Goal: Task Accomplishment & Management: Complete application form

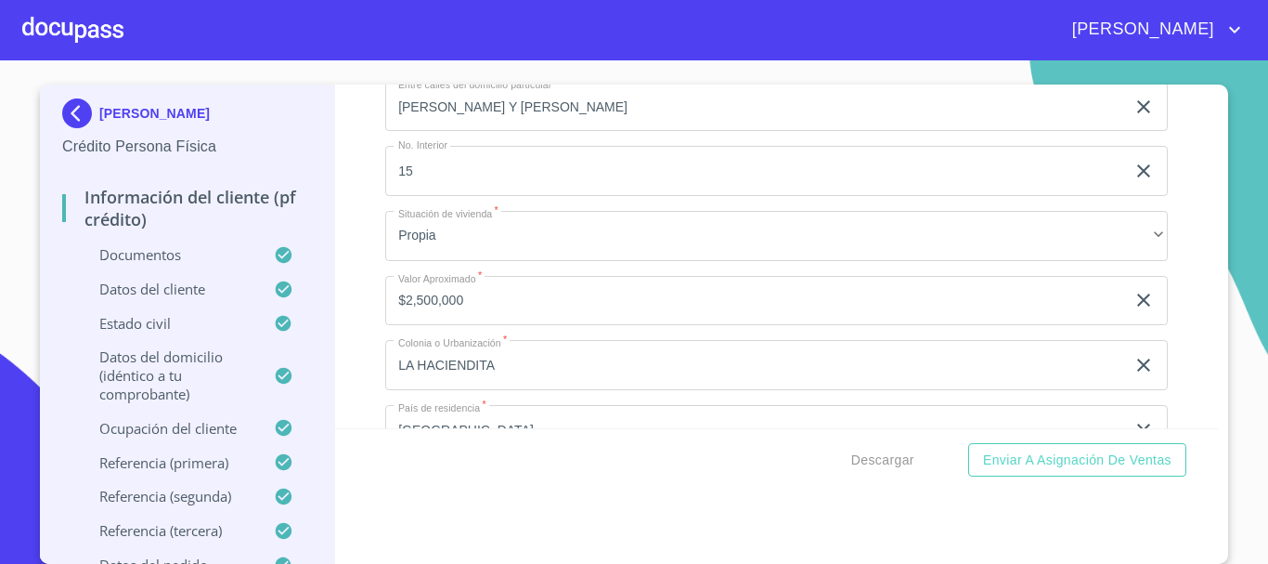
scroll to position [6865, 0]
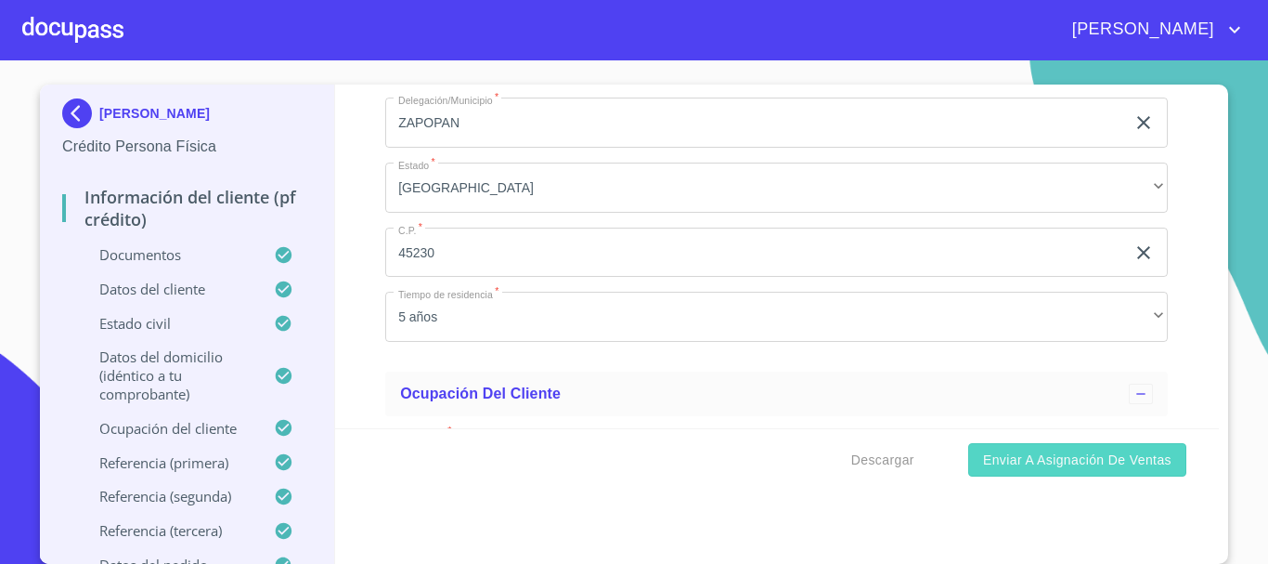
click at [1033, 468] on span "Enviar a Asignación de Ventas" at bounding box center [1077, 459] width 188 height 23
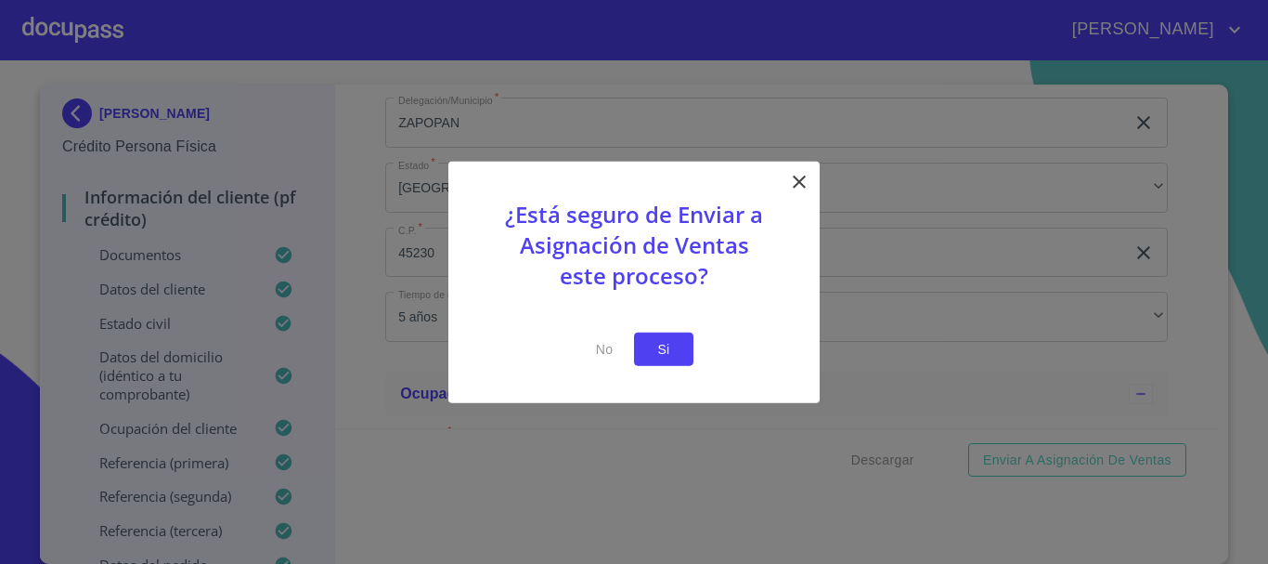
click at [667, 355] on span "Si" at bounding box center [664, 348] width 30 height 23
click at [657, 346] on span "Si" at bounding box center [664, 348] width 30 height 23
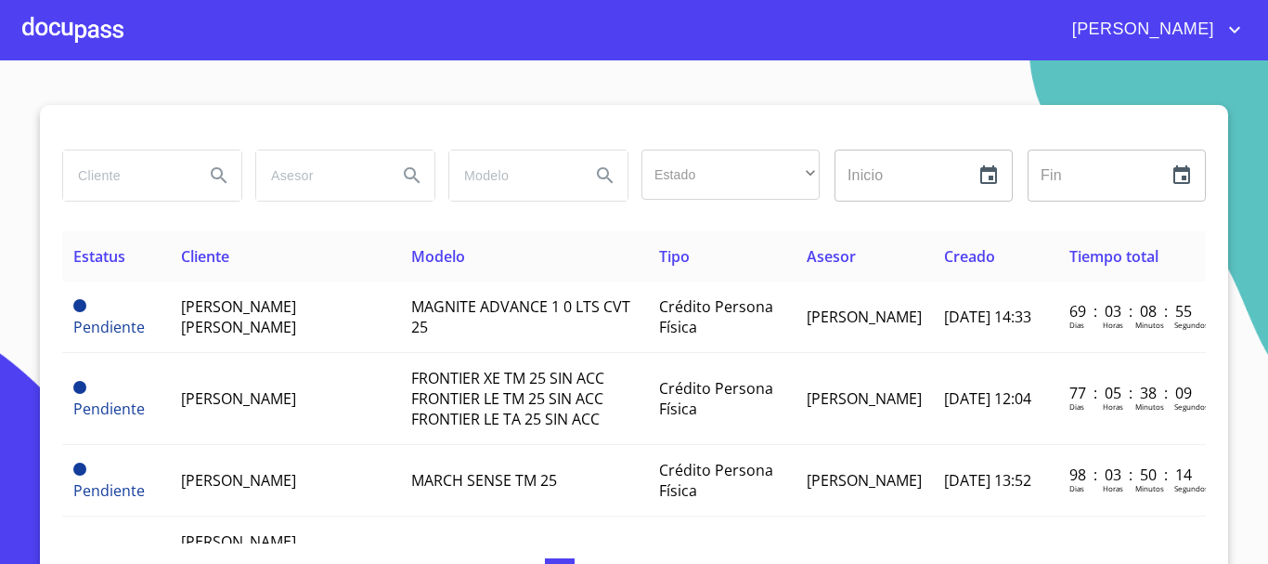
click at [102, 28] on div at bounding box center [72, 29] width 101 height 59
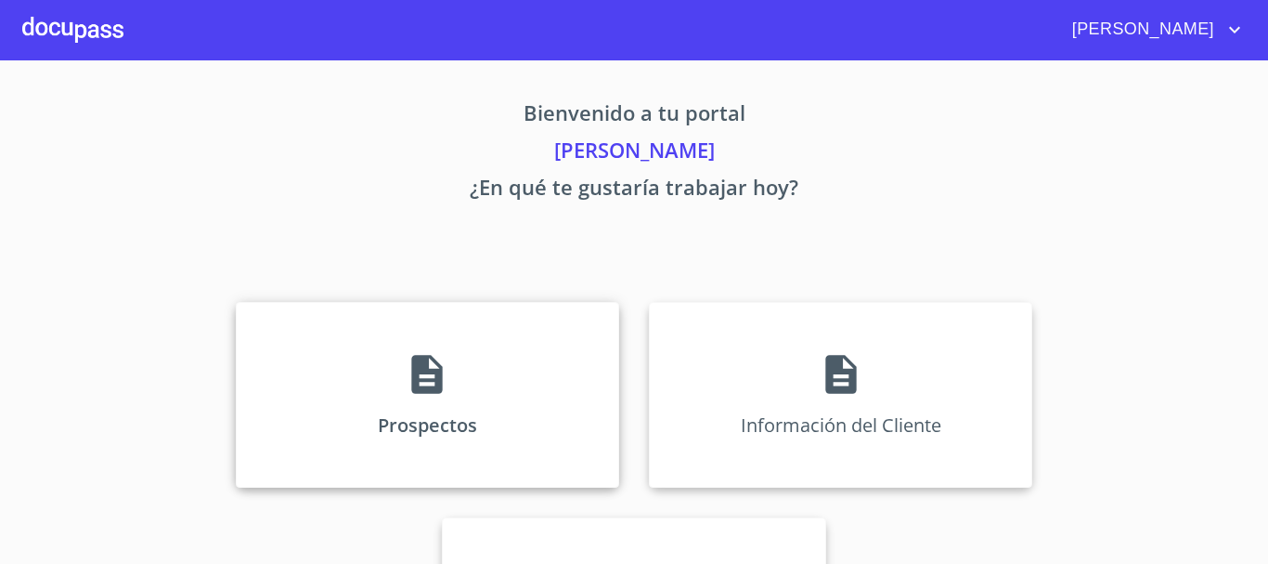
click at [527, 411] on div "Prospectos" at bounding box center [427, 395] width 383 height 186
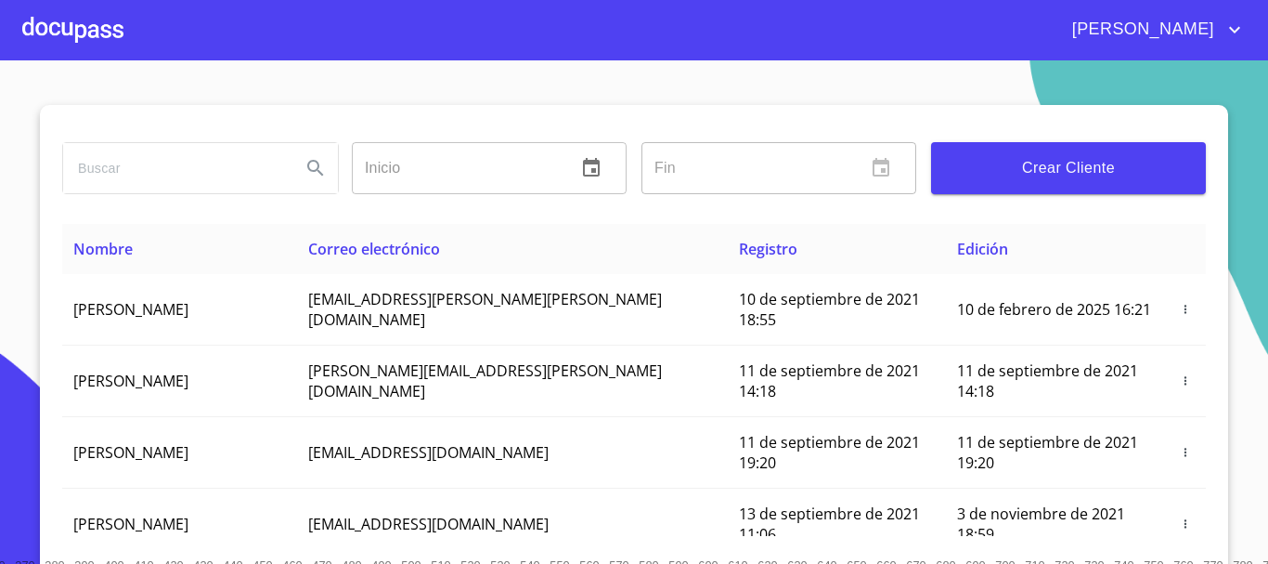
click at [96, 30] on div at bounding box center [72, 29] width 101 height 59
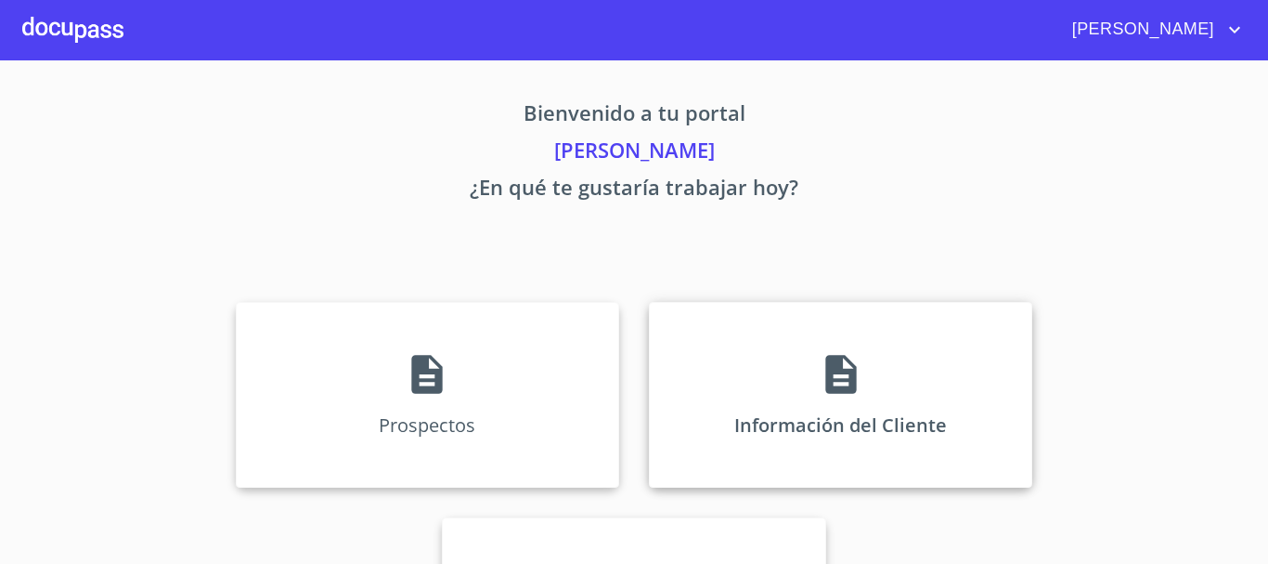
click at [861, 373] on div "Información del Cliente" at bounding box center [840, 395] width 383 height 186
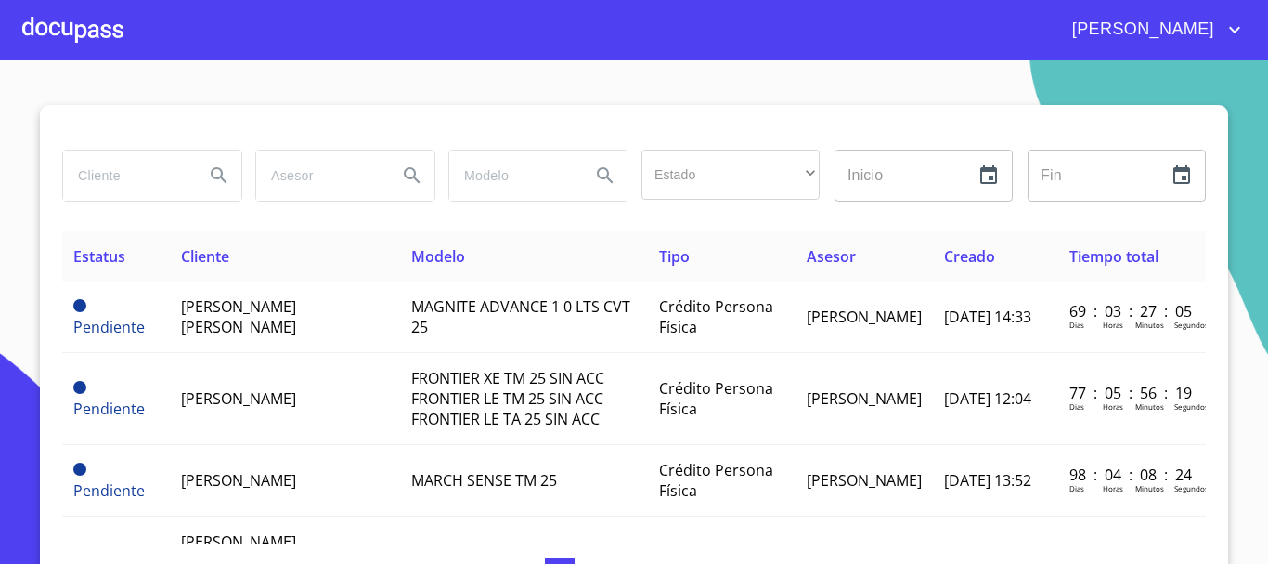
click at [53, 17] on div at bounding box center [72, 29] width 101 height 59
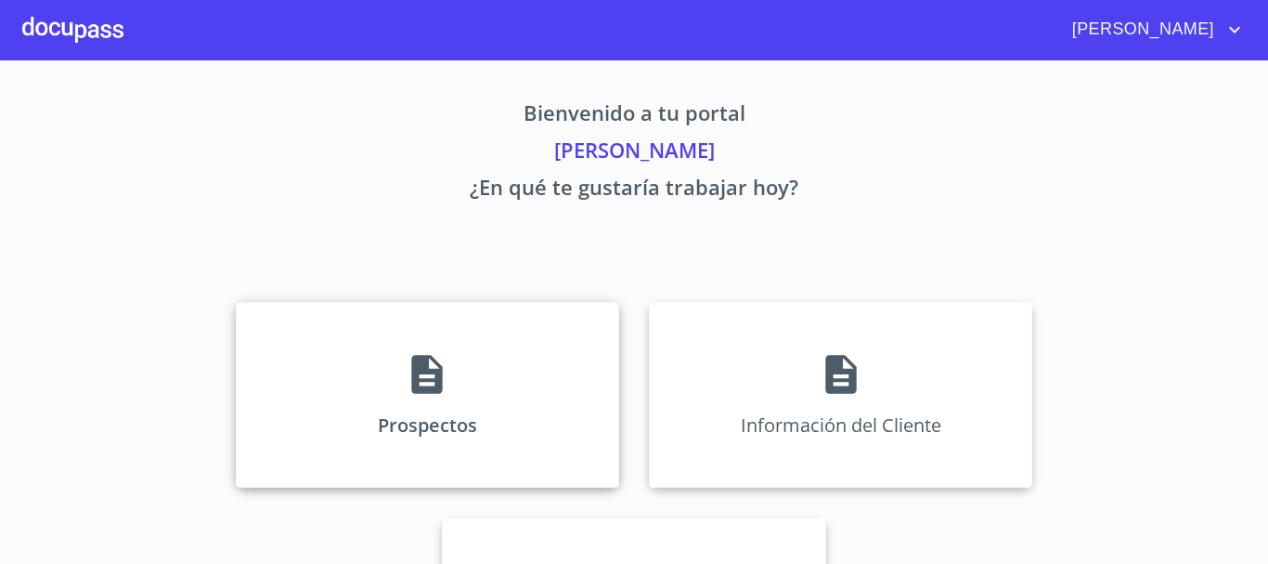
click at [380, 404] on div "Prospectos" at bounding box center [427, 395] width 383 height 186
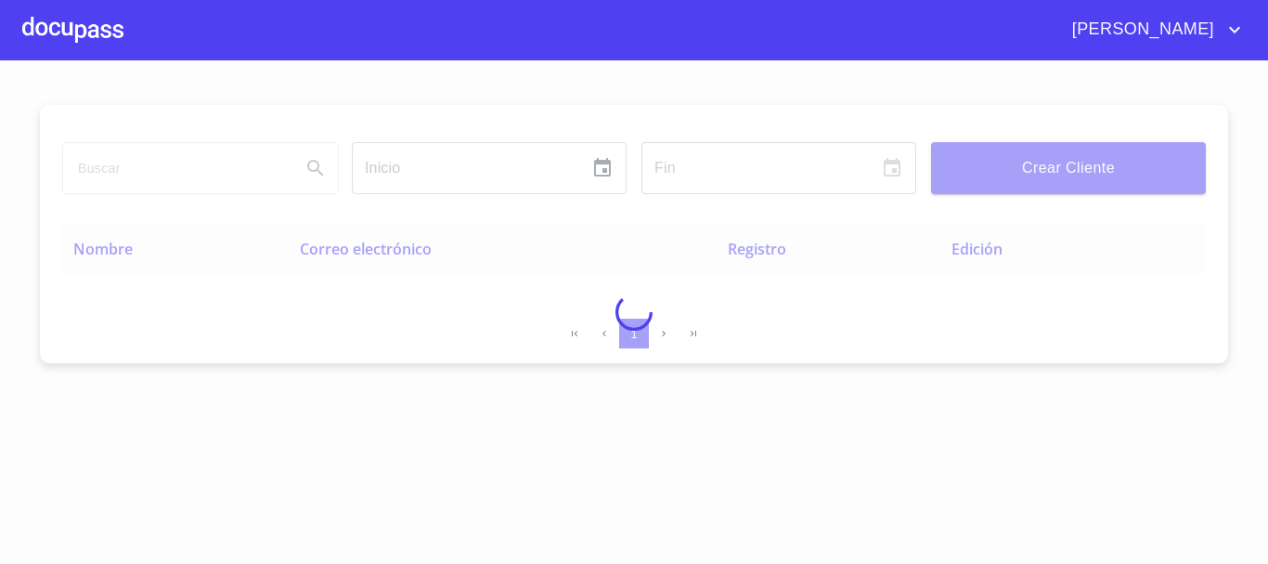
click at [1073, 175] on span "Crear Cliente" at bounding box center [1068, 168] width 245 height 26
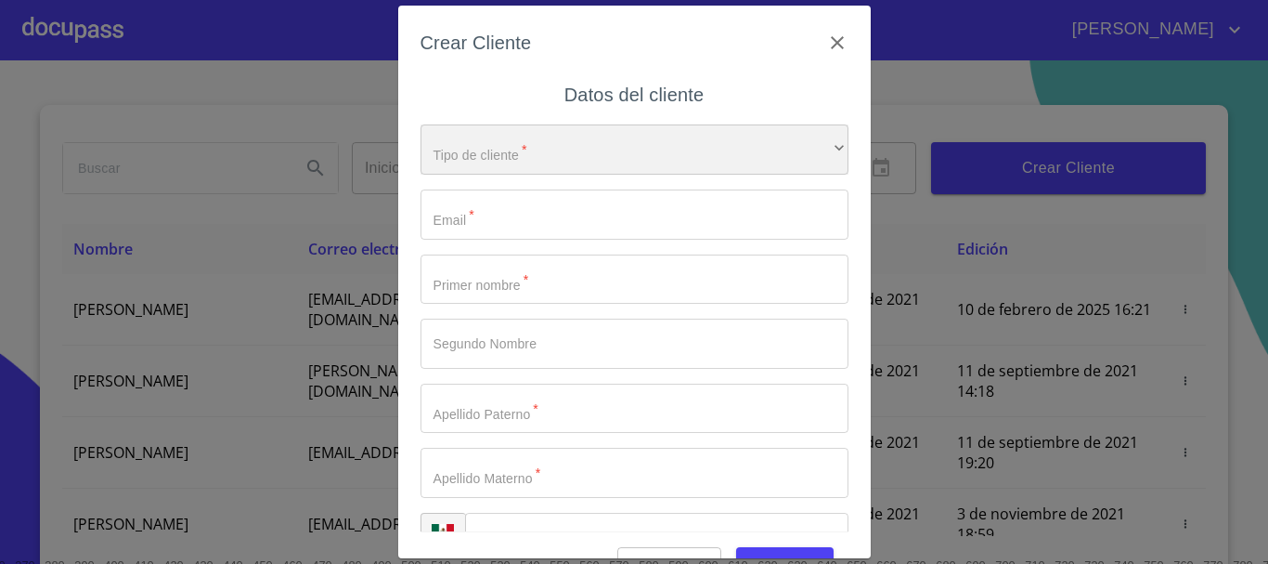
click at [599, 148] on div "​" at bounding box center [635, 149] width 428 height 50
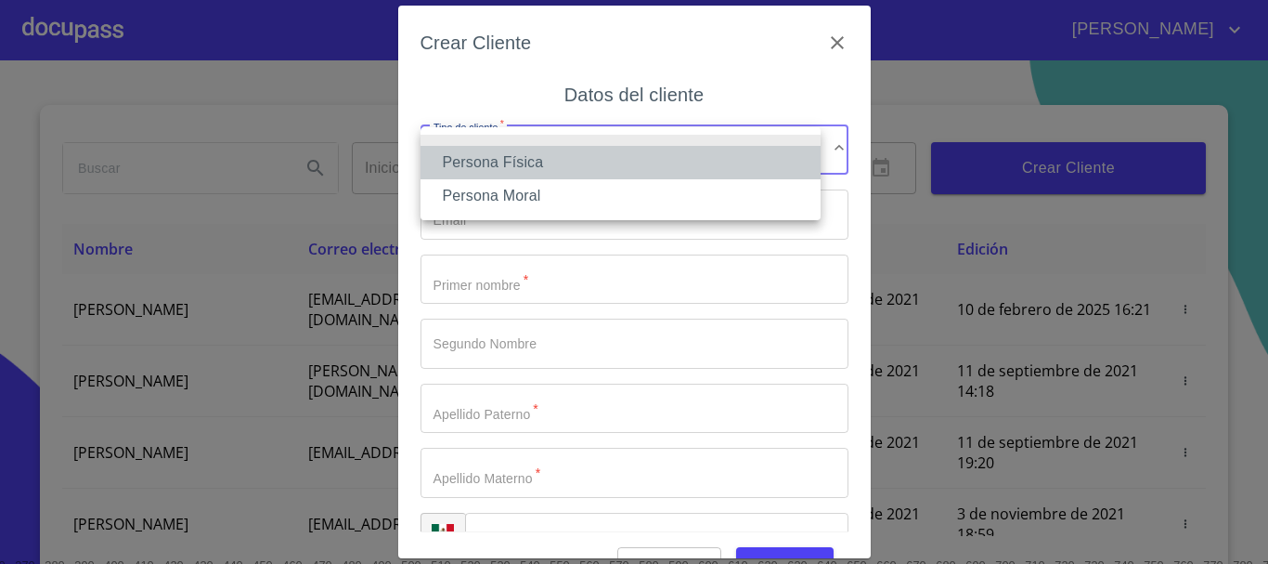
click at [514, 160] on li "Persona Física" at bounding box center [621, 162] width 400 height 33
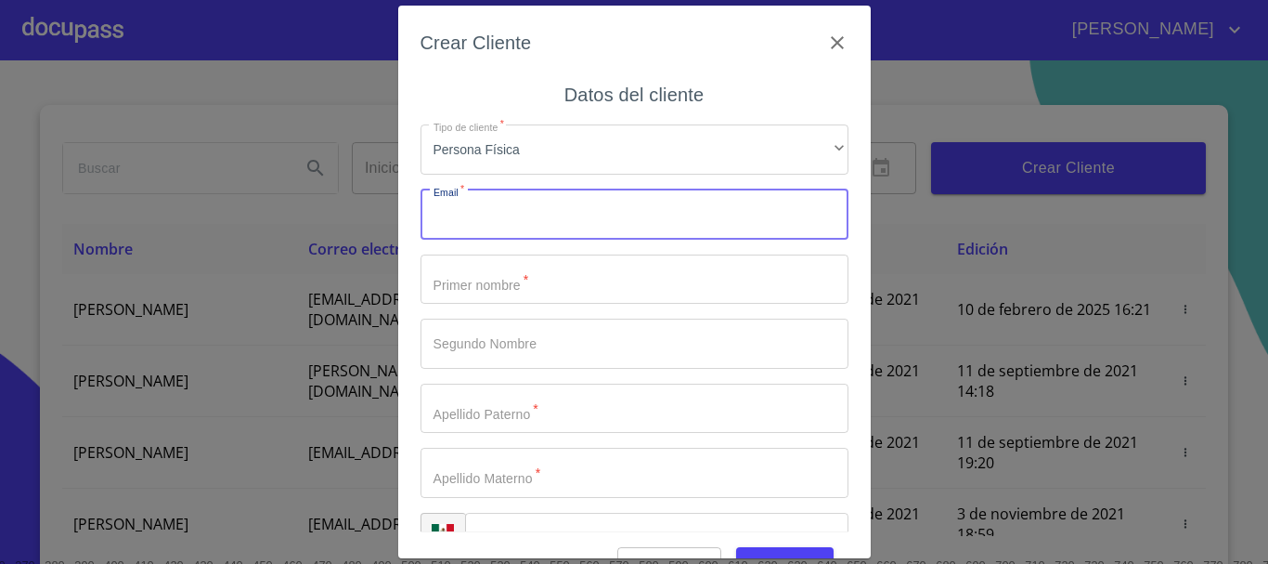
click at [503, 196] on input "Tipo de cliente   *" at bounding box center [635, 214] width 428 height 50
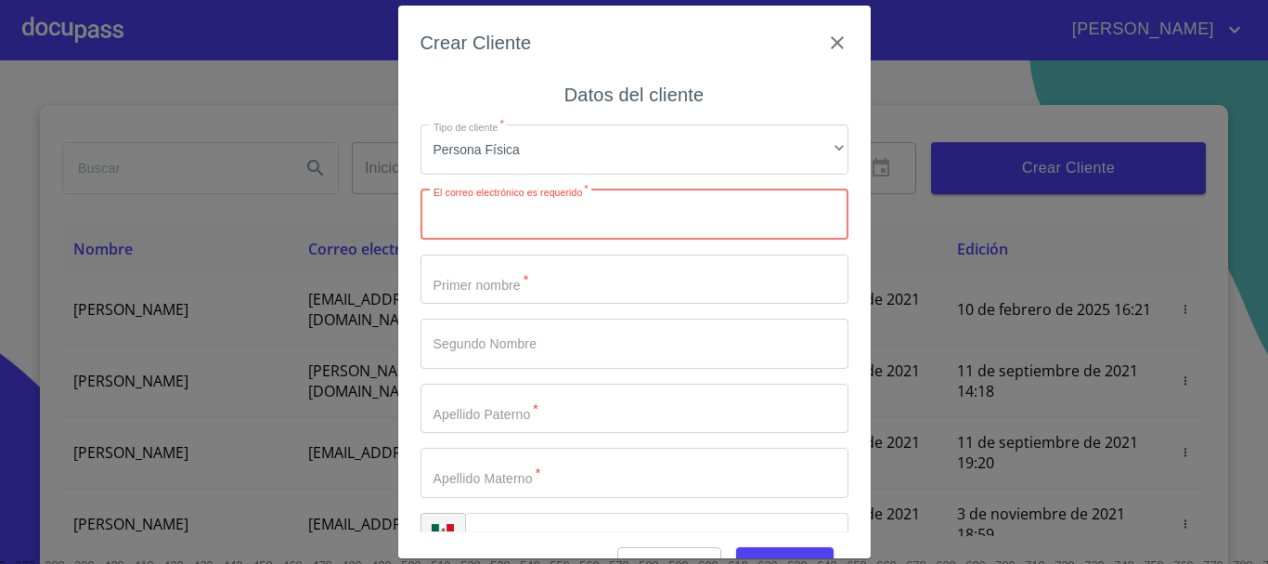
click at [473, 213] on input "Tipo de cliente   *" at bounding box center [635, 214] width 428 height 50
paste input "[EMAIL_ADDRESS][DOMAIN_NAME]"
type input "[EMAIL_ADDRESS][DOMAIN_NAME]"
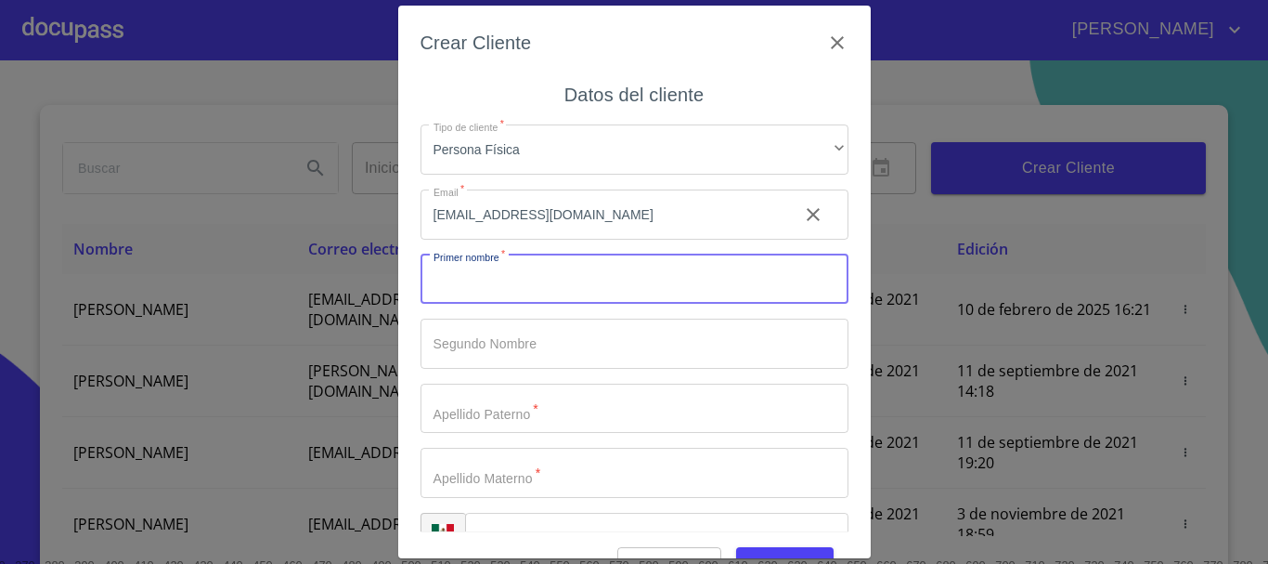
click at [475, 290] on input "Tipo de cliente   *" at bounding box center [635, 279] width 428 height 50
type input "[PERSON_NAME]"
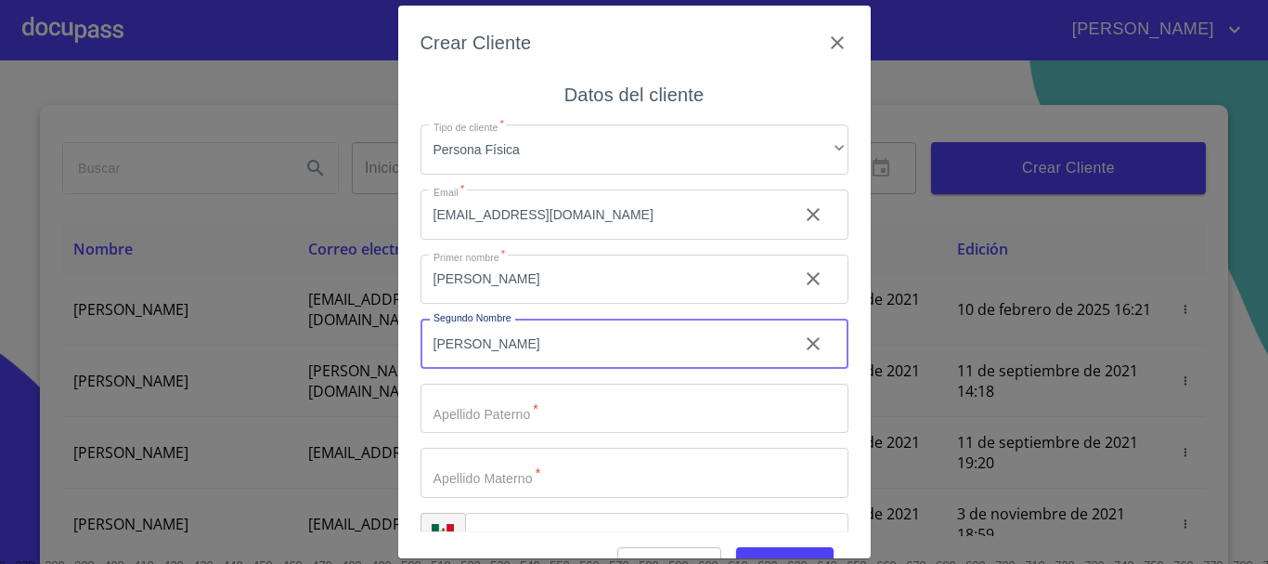
type input "[PERSON_NAME]"
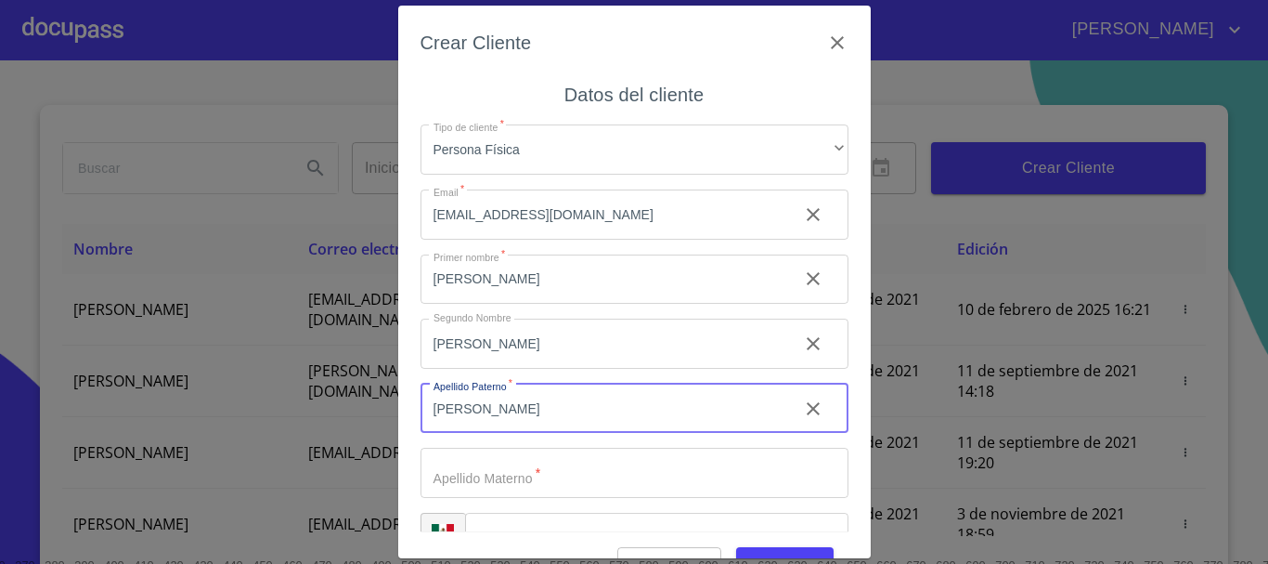
type input "[PERSON_NAME]"
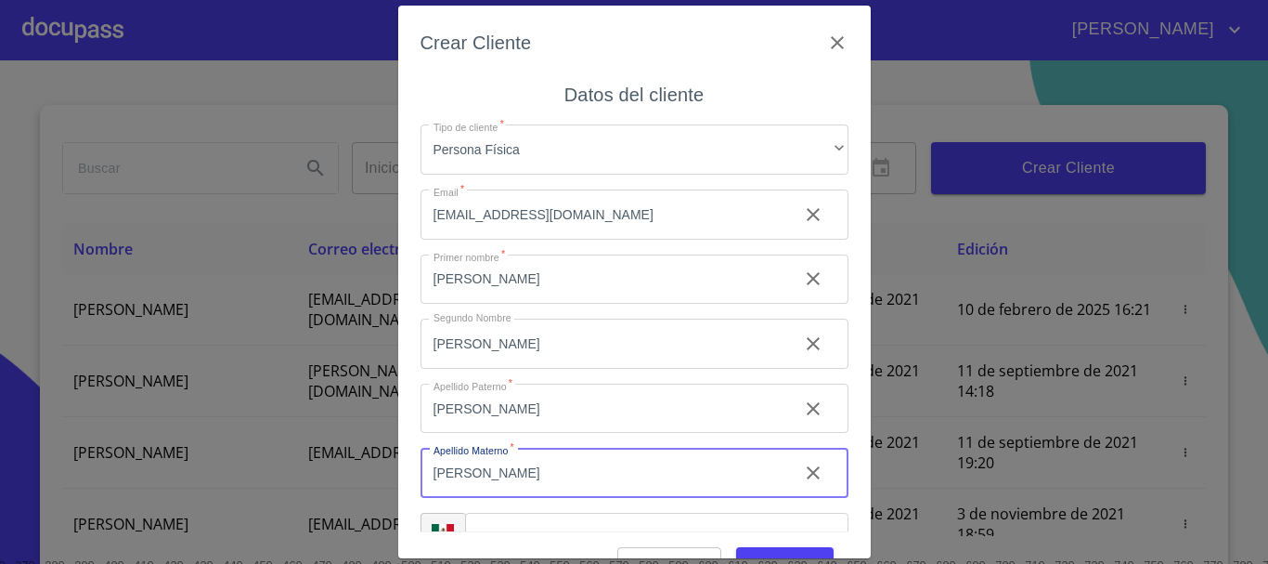
type input "[PERSON_NAME]"
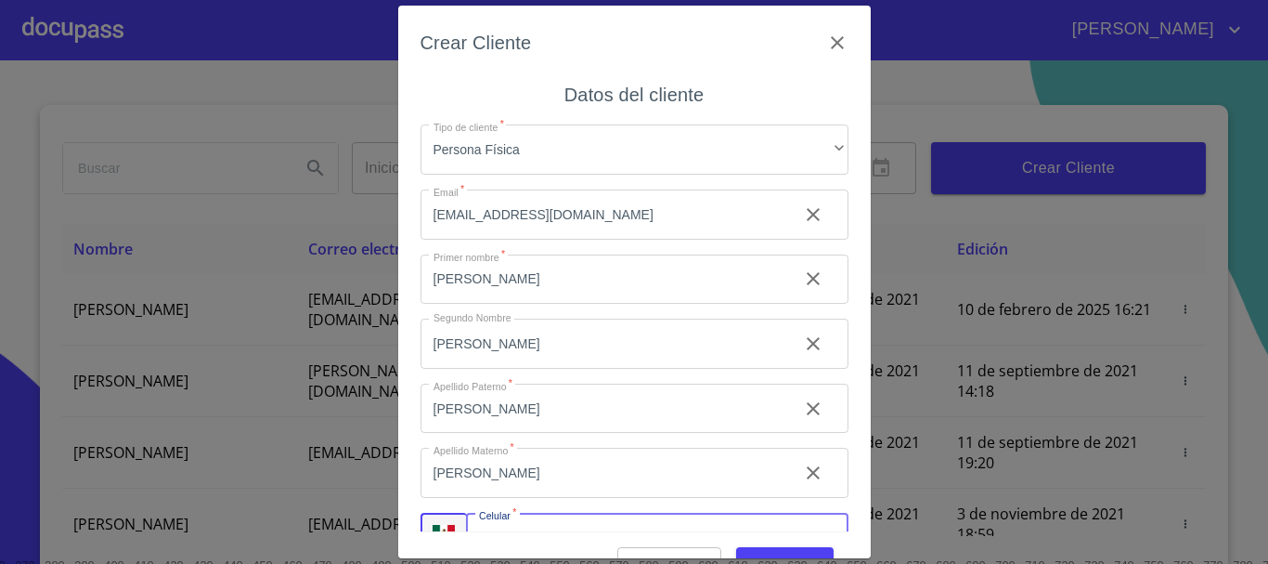
scroll to position [32, 0]
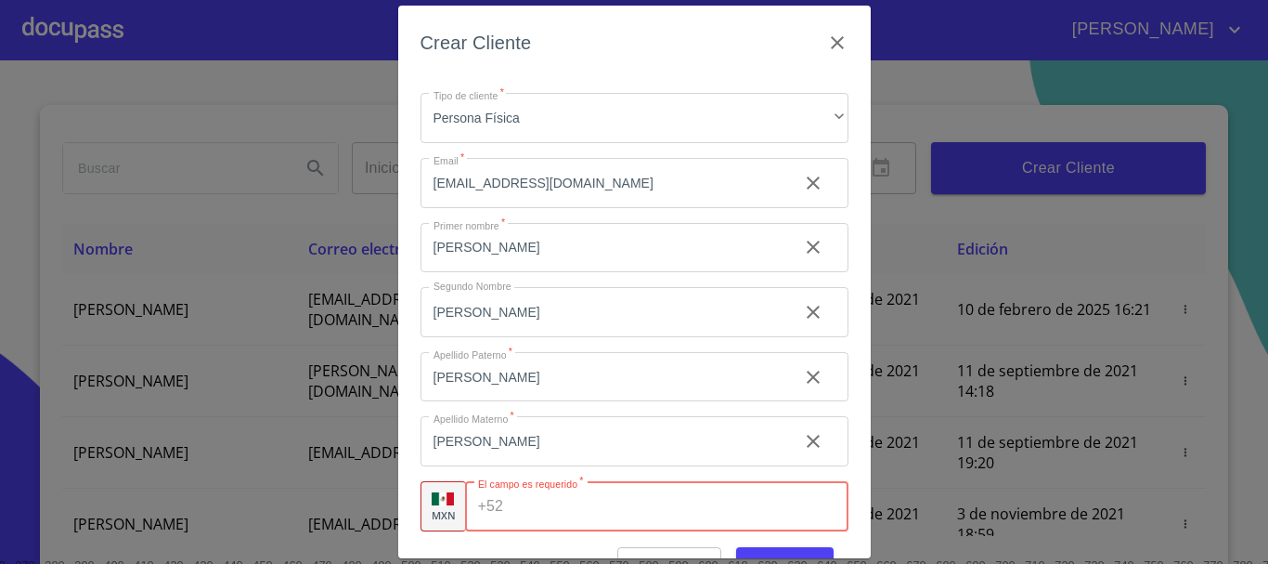
click at [567, 512] on input "Tipo de cliente   *" at bounding box center [679, 506] width 337 height 50
paste input "[PHONE_NUMBER]"
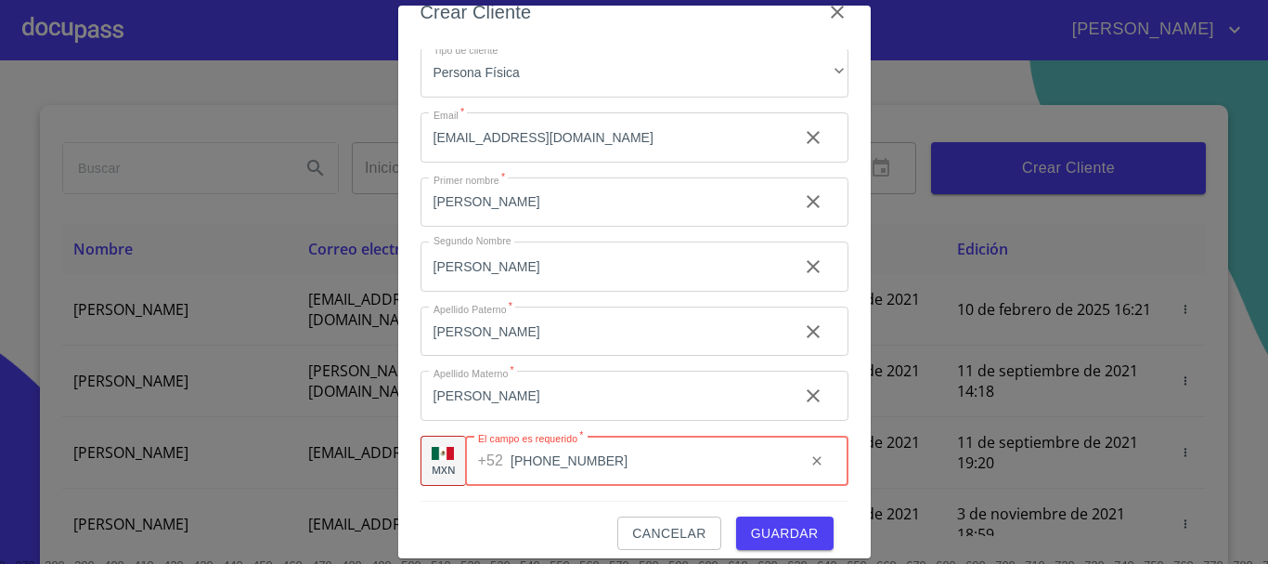
scroll to position [45, 0]
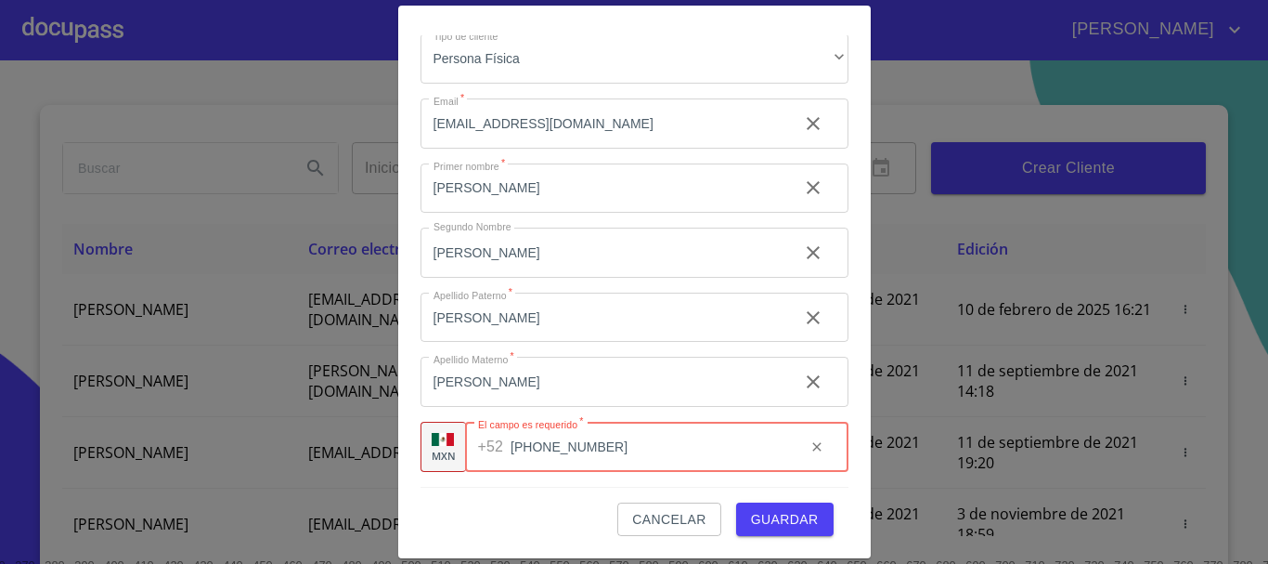
type input "[PHONE_NUMBER]"
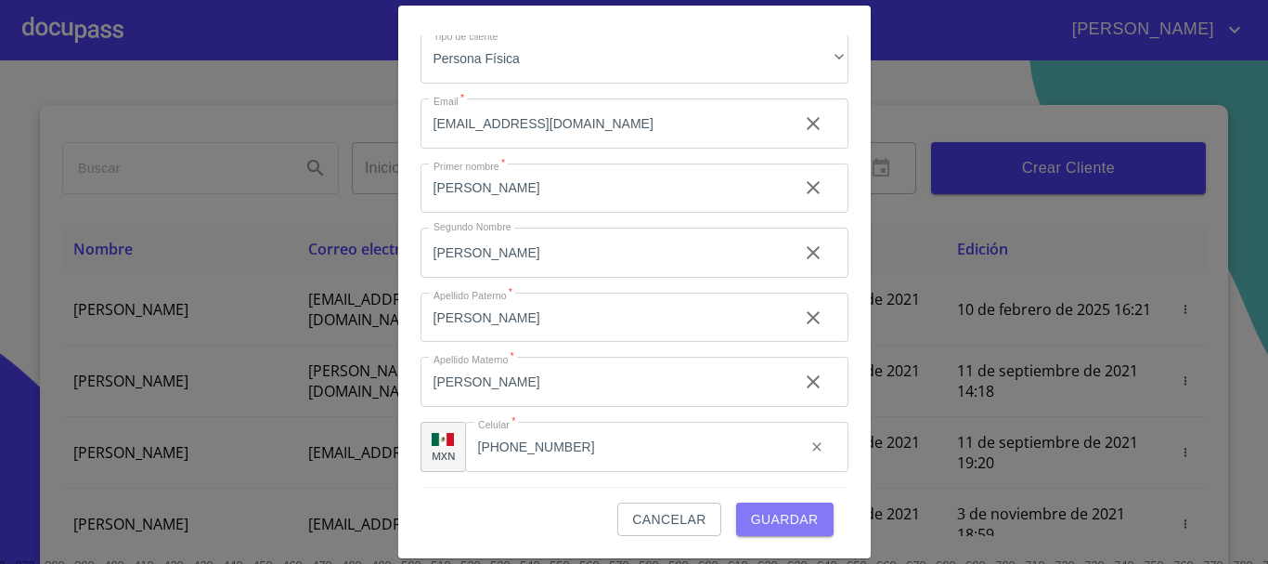
click at [766, 519] on span "Guardar" at bounding box center [785, 519] width 68 height 23
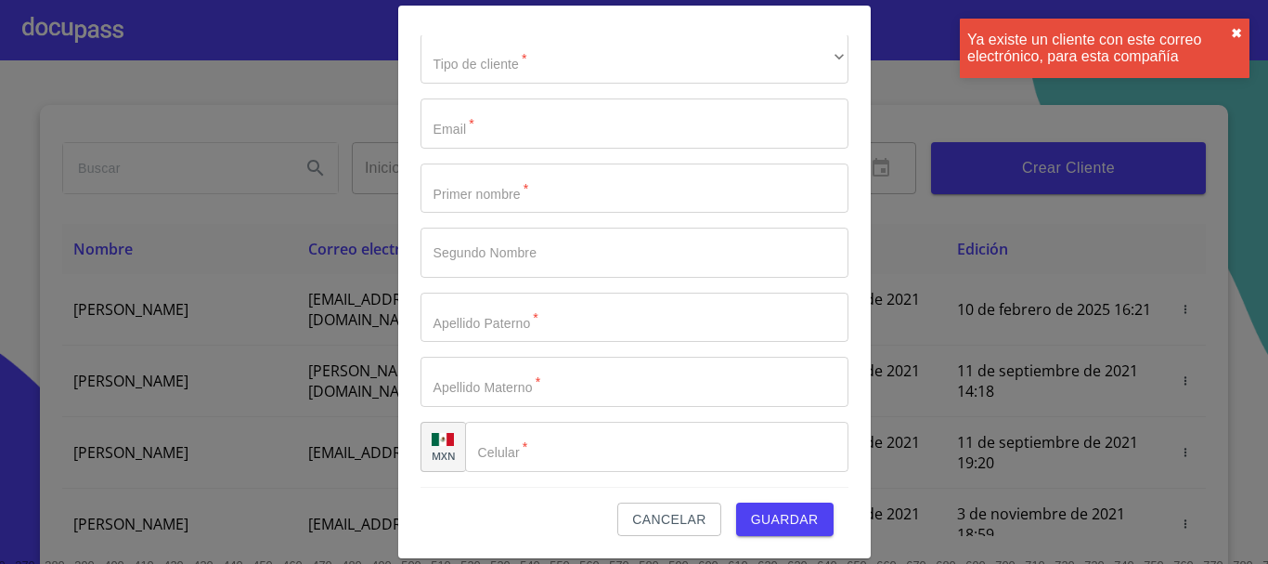
click at [1234, 28] on button "✖︎" at bounding box center [1236, 33] width 11 height 15
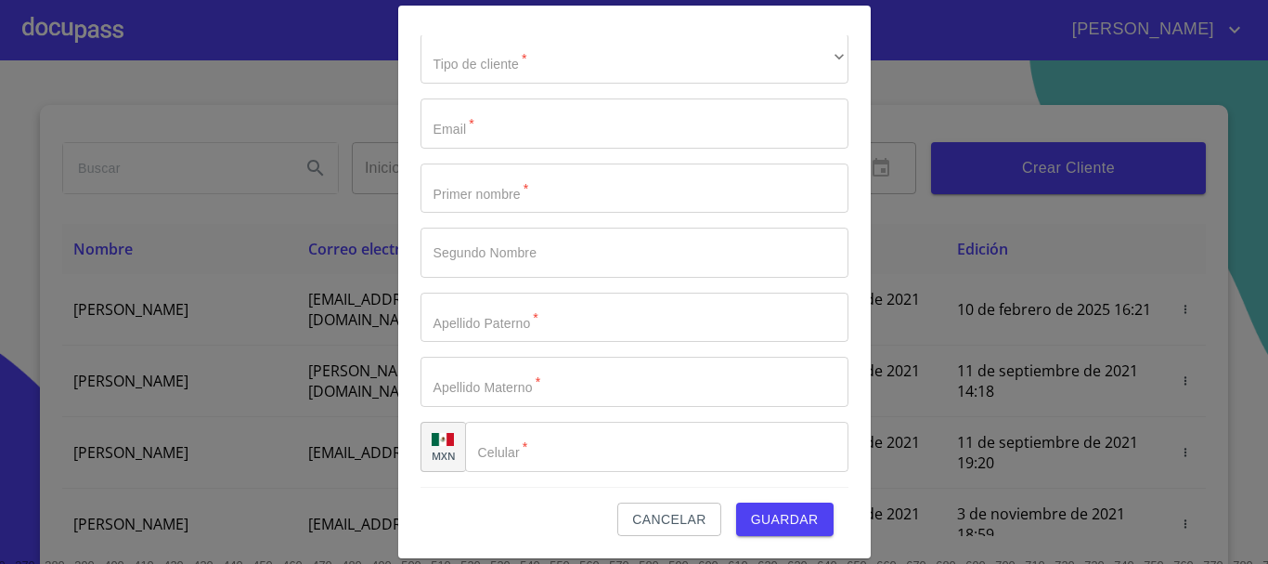
drag, startPoint x: 610, startPoint y: 538, endPoint x: 632, endPoint y: 519, distance: 29.0
click at [611, 537] on div "Crear Cliente Datos del cliente Tipo de cliente   * ​ ​ Email   * ​ Primer nomb…" at bounding box center [634, 281] width 473 height 551
click at [634, 517] on span "Cancelar" at bounding box center [668, 519] width 73 height 23
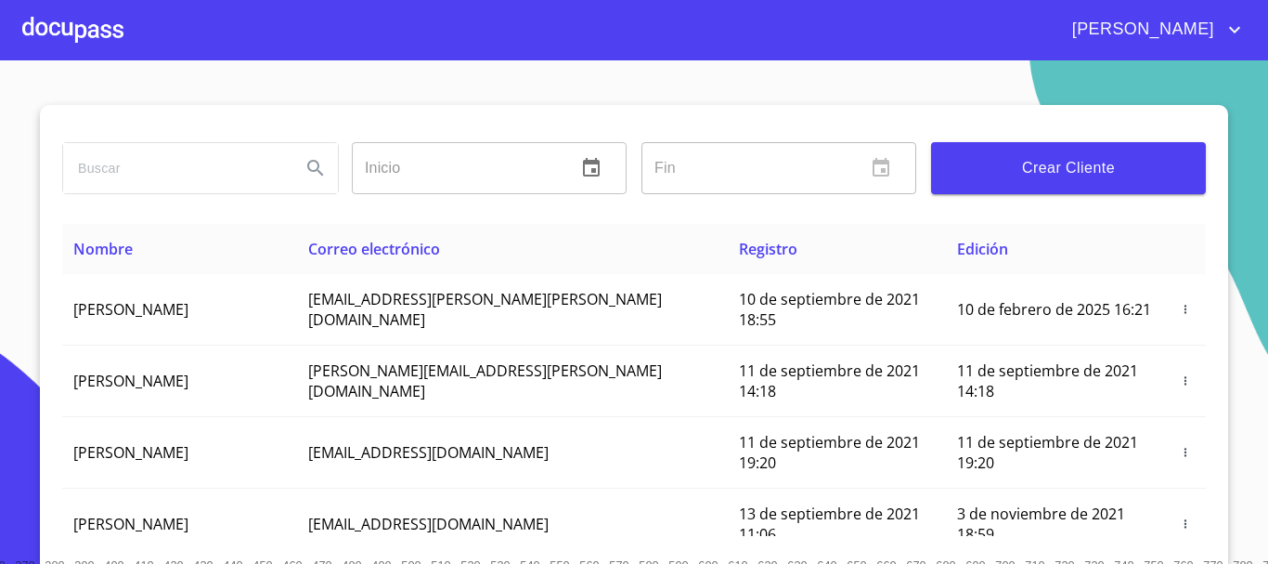
click at [97, 160] on input "search" at bounding box center [174, 168] width 223 height 50
type input "[PERSON_NAME]"
click at [311, 156] on button "Search" at bounding box center [315, 168] width 45 height 45
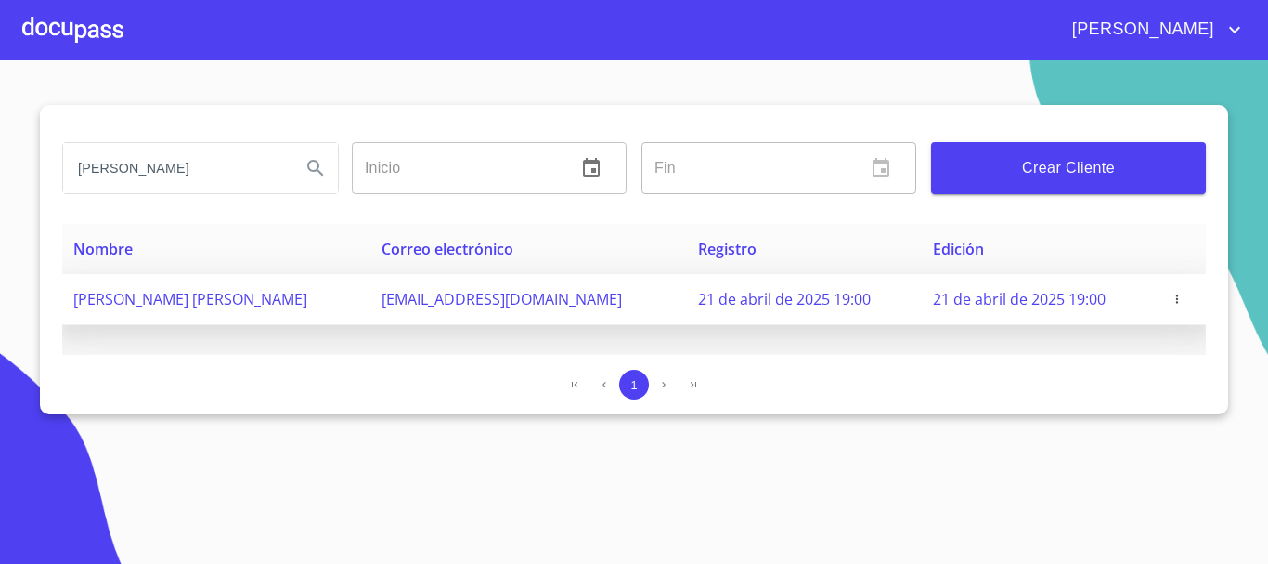
click at [290, 307] on span "[PERSON_NAME] [PERSON_NAME]" at bounding box center [190, 299] width 234 height 20
click at [256, 291] on span "[PERSON_NAME] [PERSON_NAME]" at bounding box center [190, 299] width 234 height 20
click at [1171, 300] on icon "button" at bounding box center [1177, 298] width 13 height 13
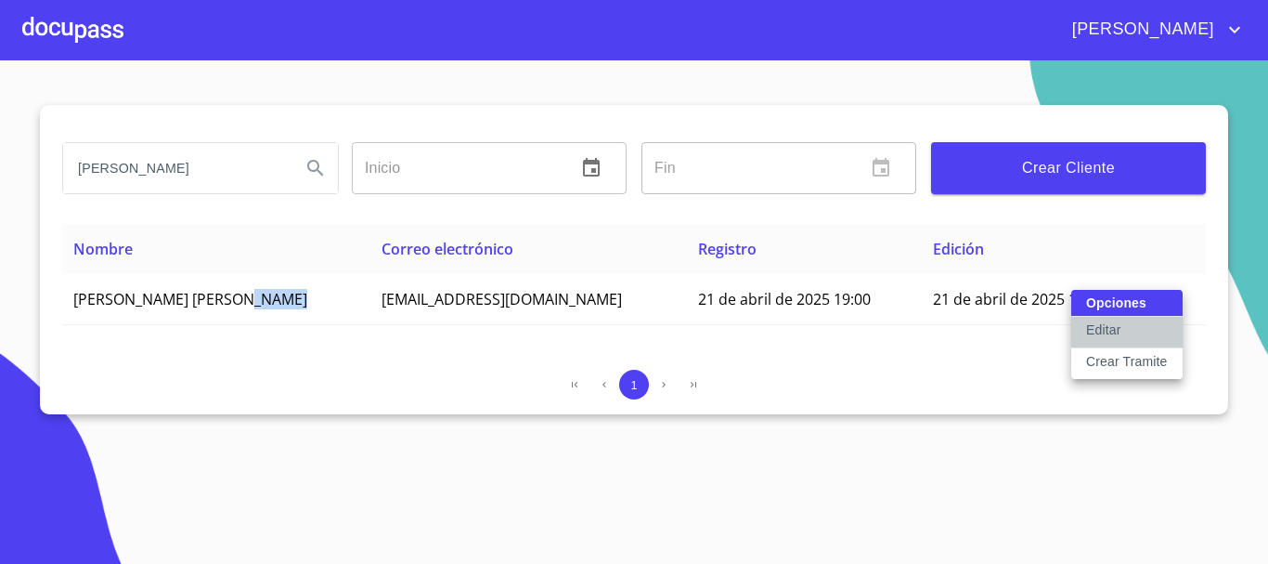
click at [1113, 320] on p "Editar" at bounding box center [1103, 329] width 34 height 19
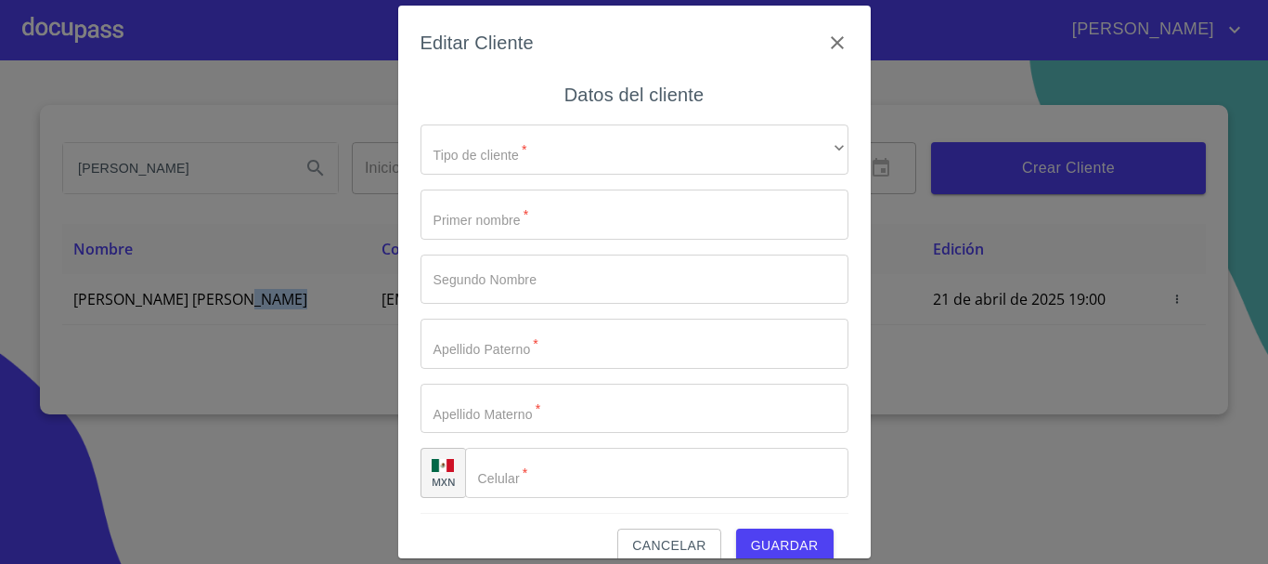
type input "[PERSON_NAME]"
type input "[PHONE_NUMBER]"
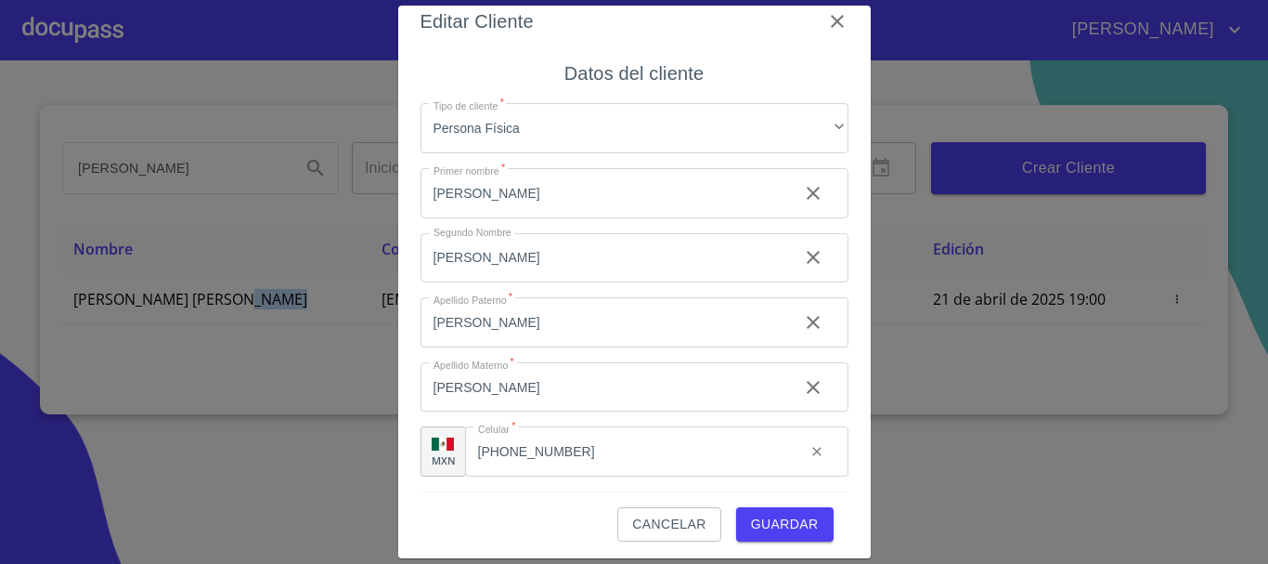
scroll to position [27, 0]
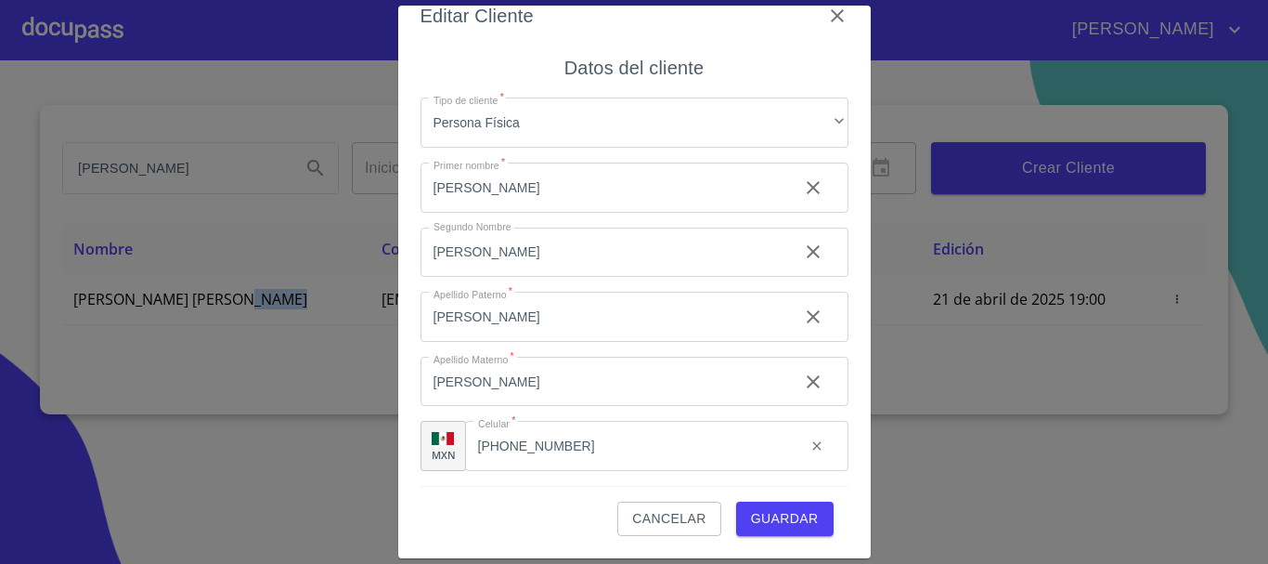
click at [678, 525] on span "Cancelar" at bounding box center [668, 518] width 73 height 23
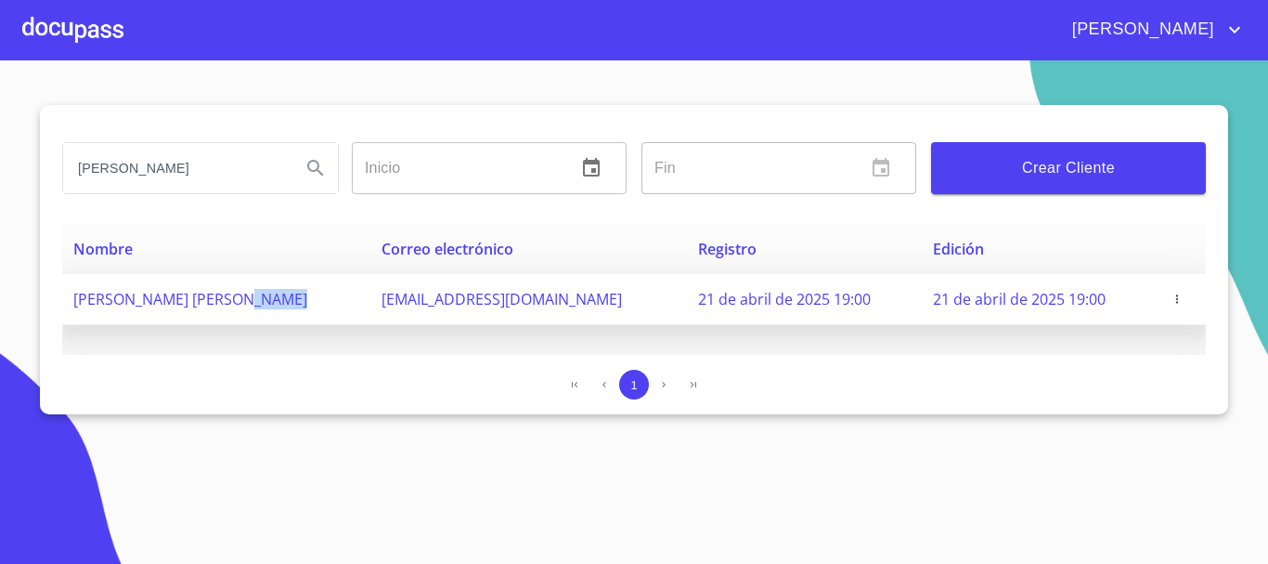
click at [1172, 298] on icon "button" at bounding box center [1177, 298] width 13 height 13
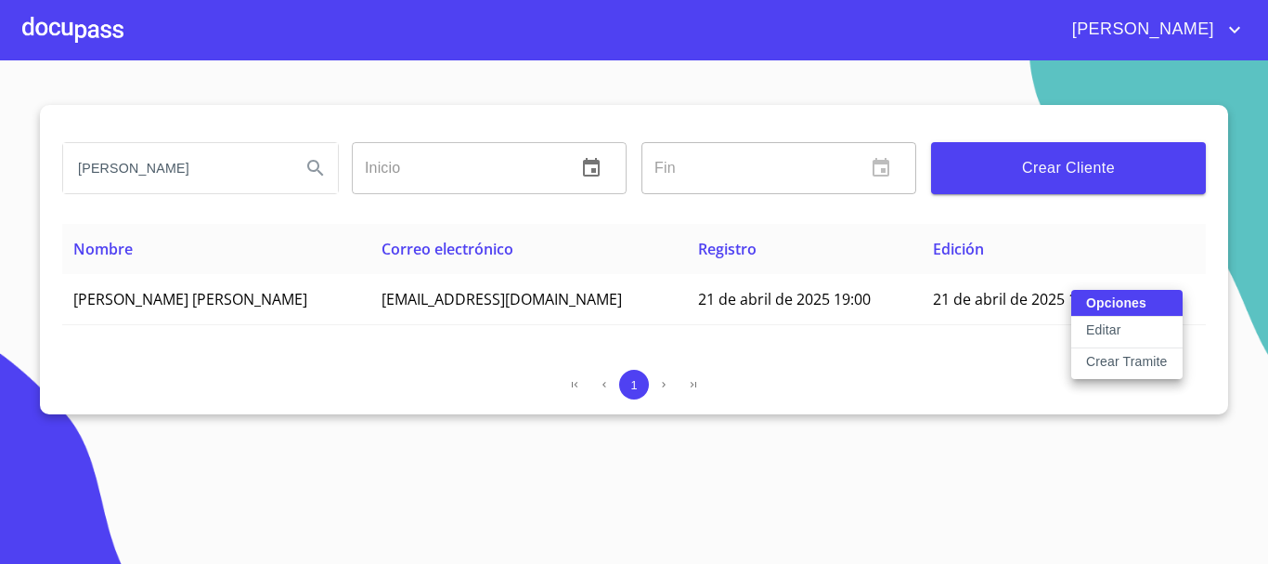
click at [224, 235] on div at bounding box center [634, 282] width 1268 height 564
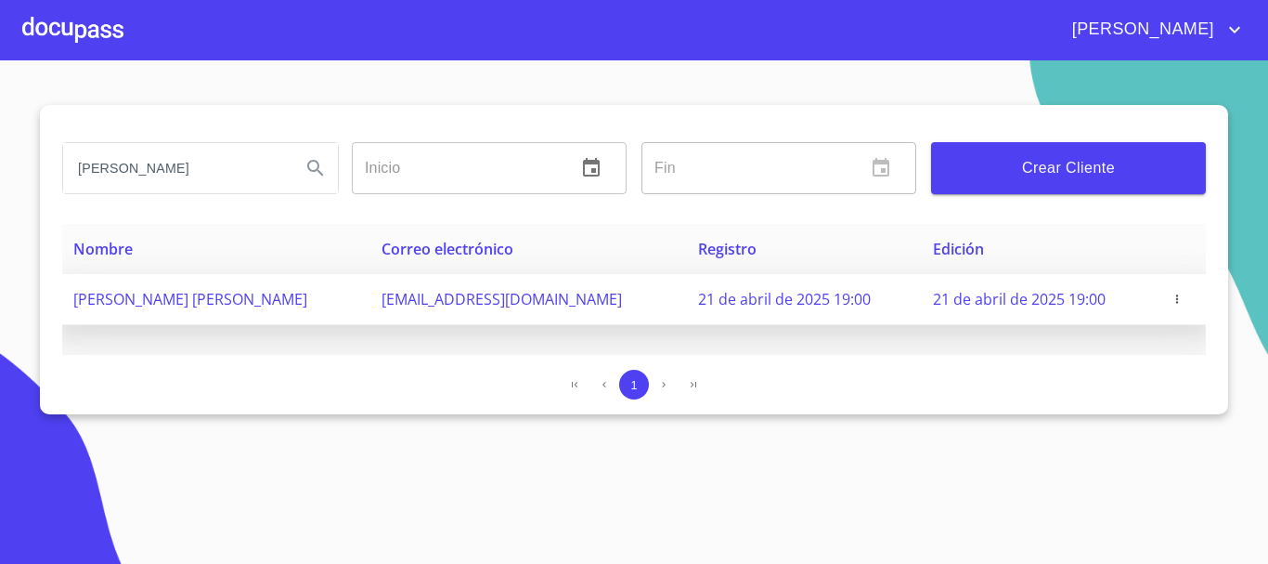
click at [1173, 298] on icon "button" at bounding box center [1177, 298] width 13 height 13
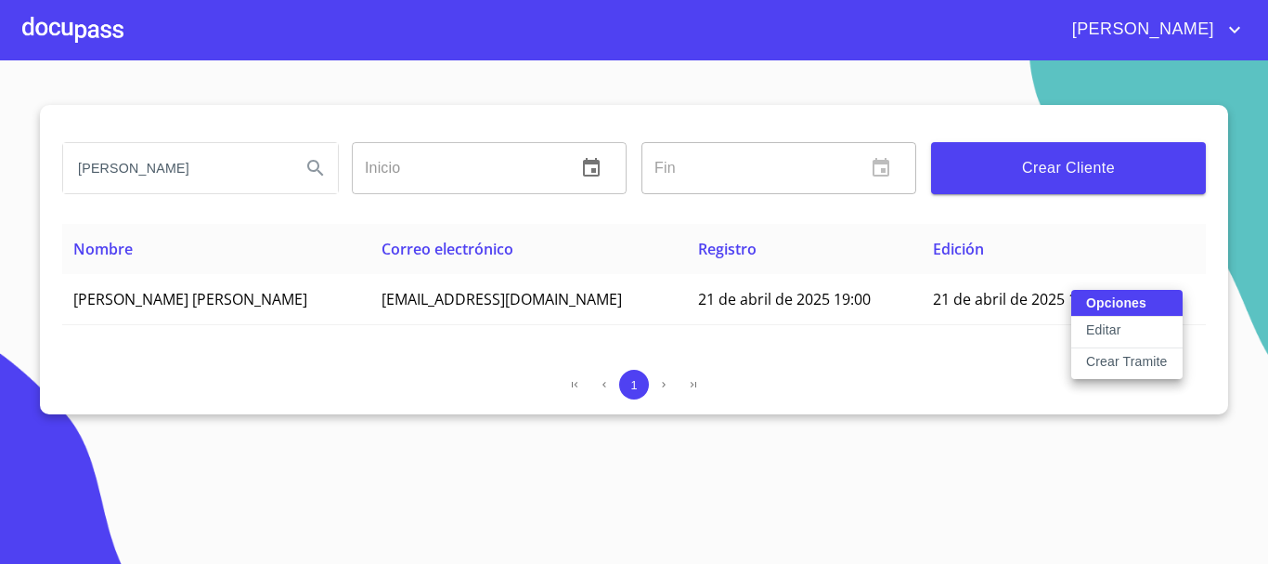
click at [241, 227] on div at bounding box center [634, 282] width 1268 height 564
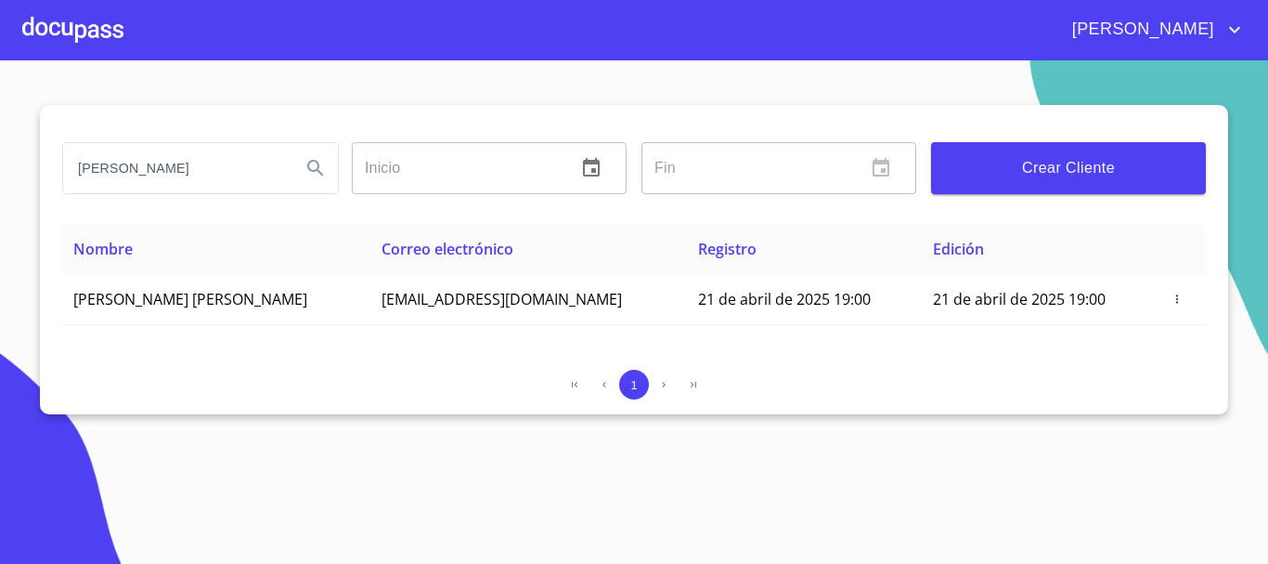
click at [74, 36] on div at bounding box center [72, 29] width 101 height 59
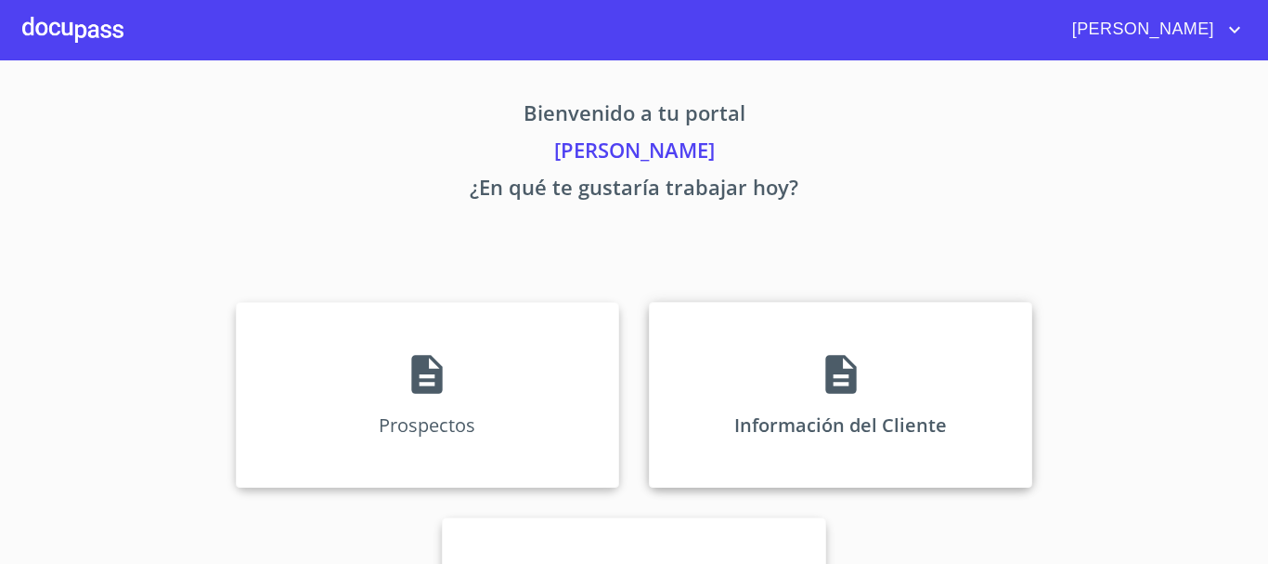
click at [771, 379] on div "Información del Cliente" at bounding box center [840, 395] width 383 height 186
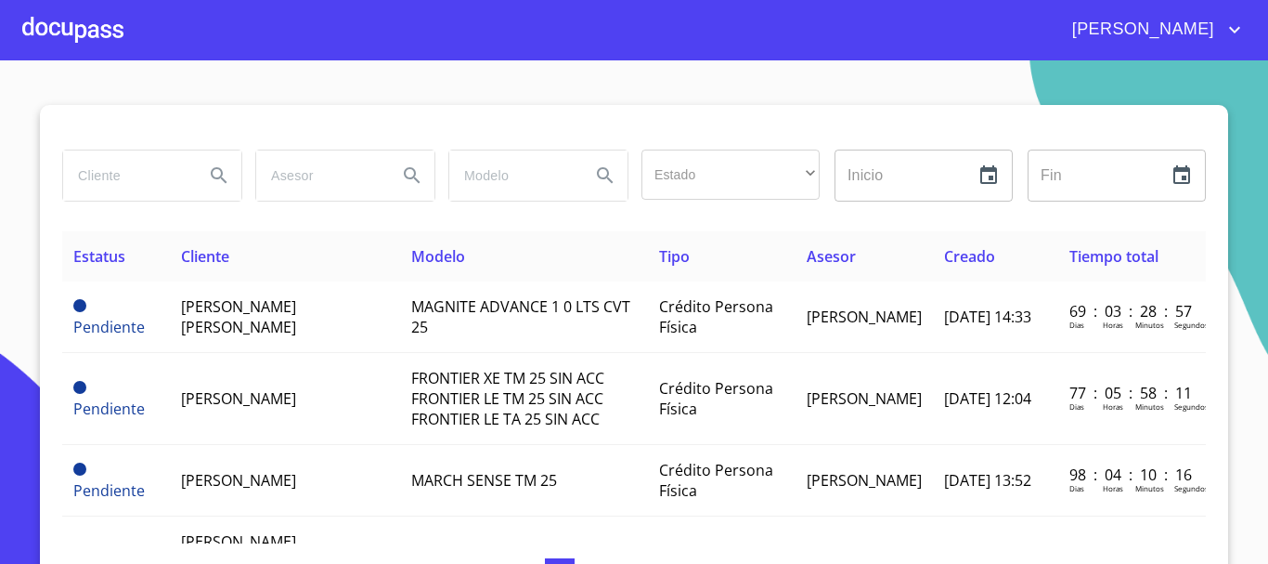
click at [141, 166] on input "search" at bounding box center [126, 175] width 126 height 50
click at [148, 180] on input "search" at bounding box center [126, 175] width 126 height 50
type input "[PERSON_NAME]"
click at [213, 175] on icon "Search" at bounding box center [219, 175] width 22 height 22
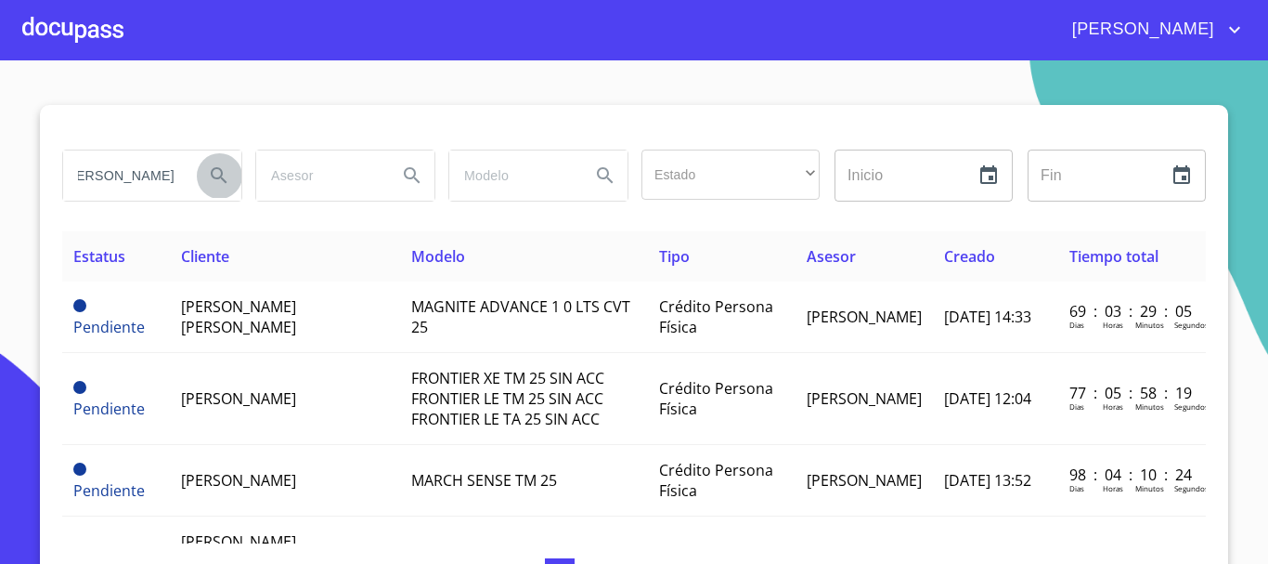
scroll to position [0, 0]
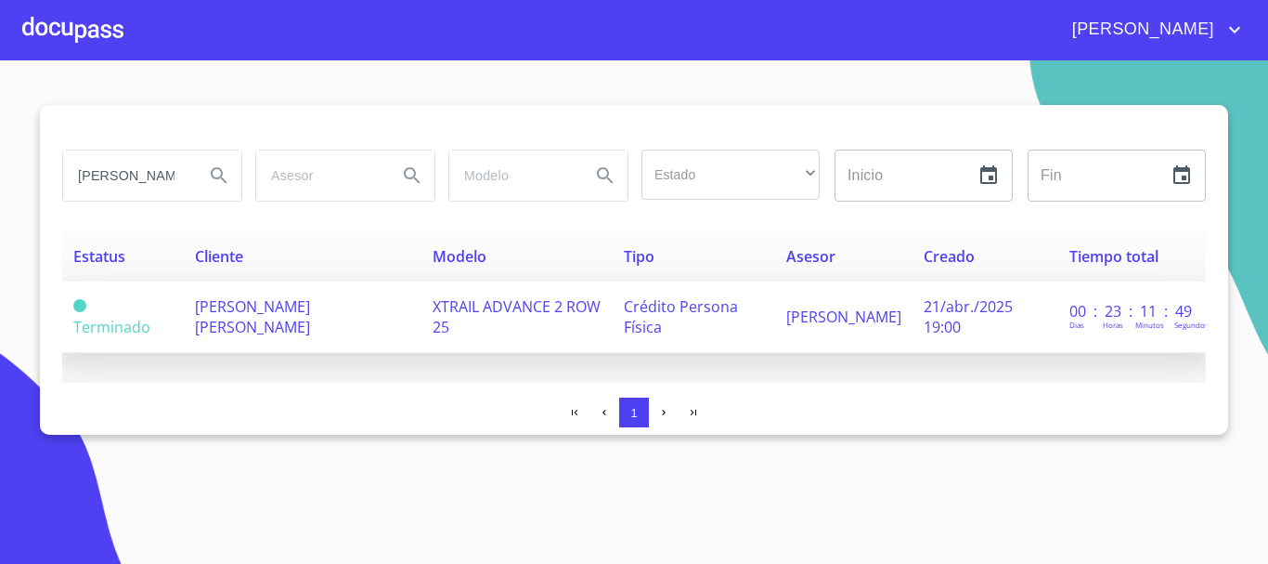
click at [454, 309] on span "XTRAIL ADVANCE 2 ROW 25" at bounding box center [517, 316] width 168 height 41
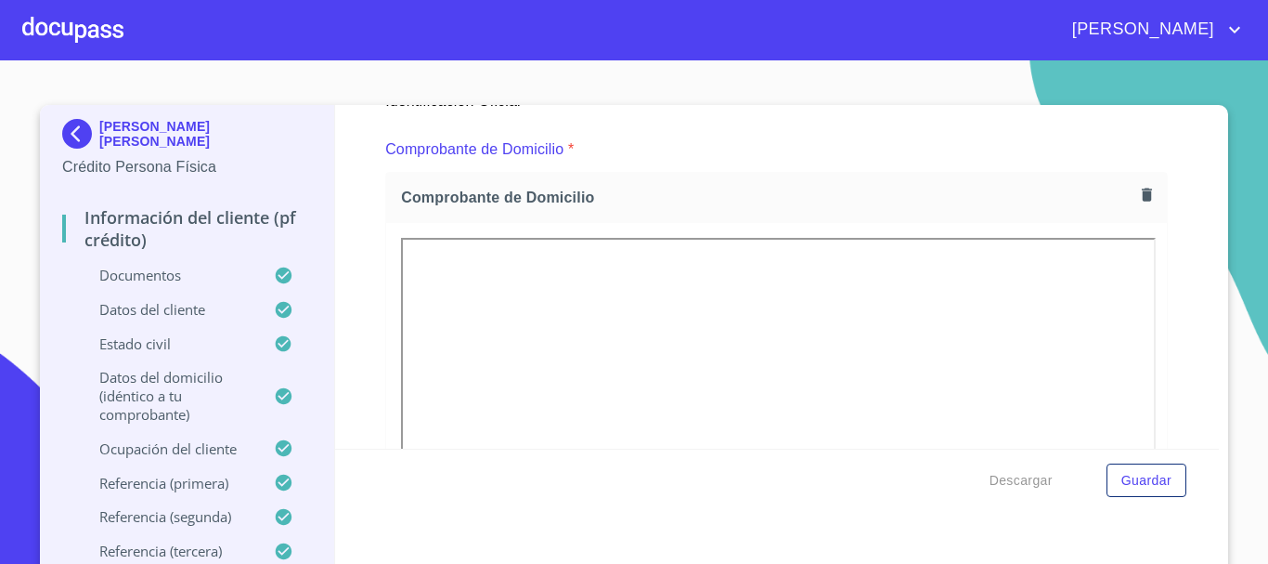
scroll to position [949, 0]
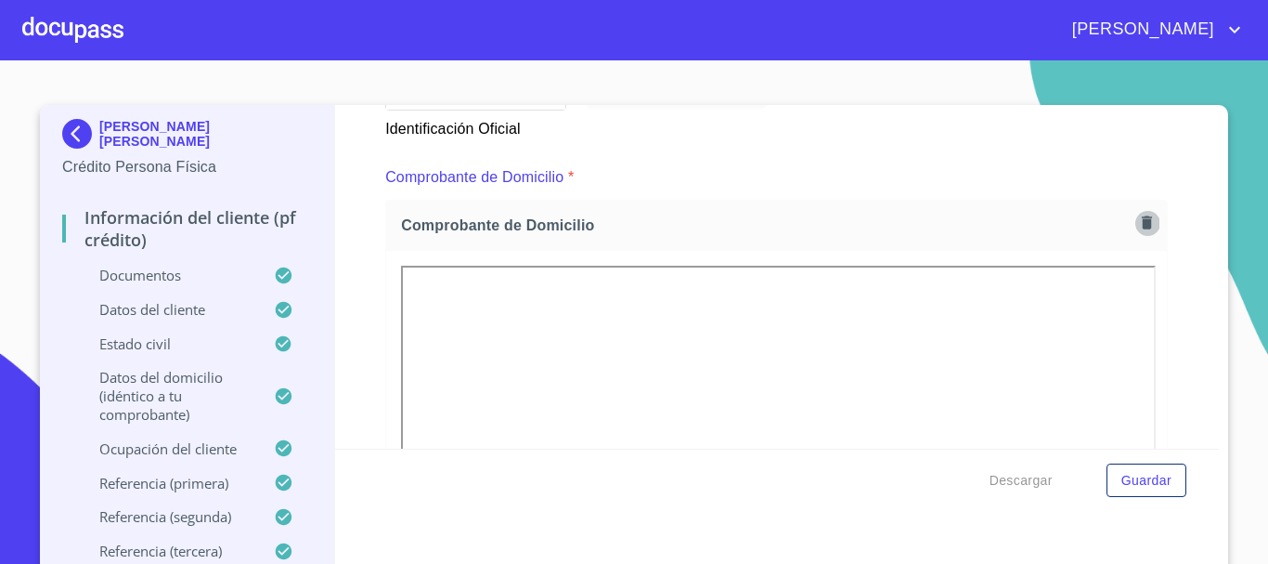
click at [1142, 217] on icon "button" at bounding box center [1147, 222] width 10 height 13
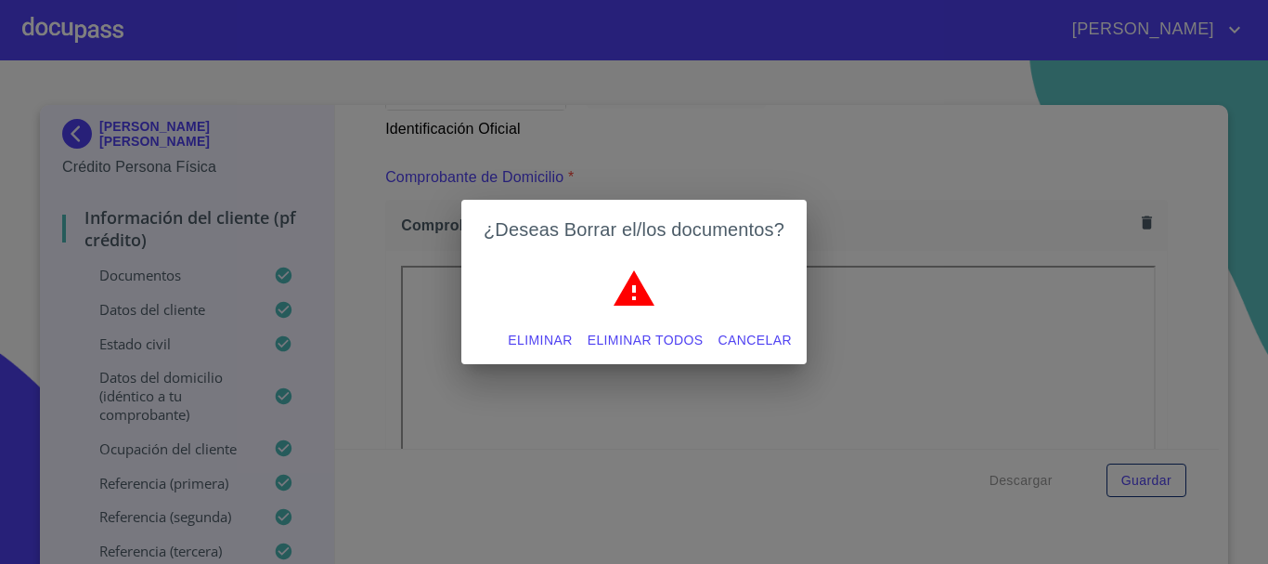
click at [560, 338] on span "Eliminar" at bounding box center [540, 340] width 64 height 23
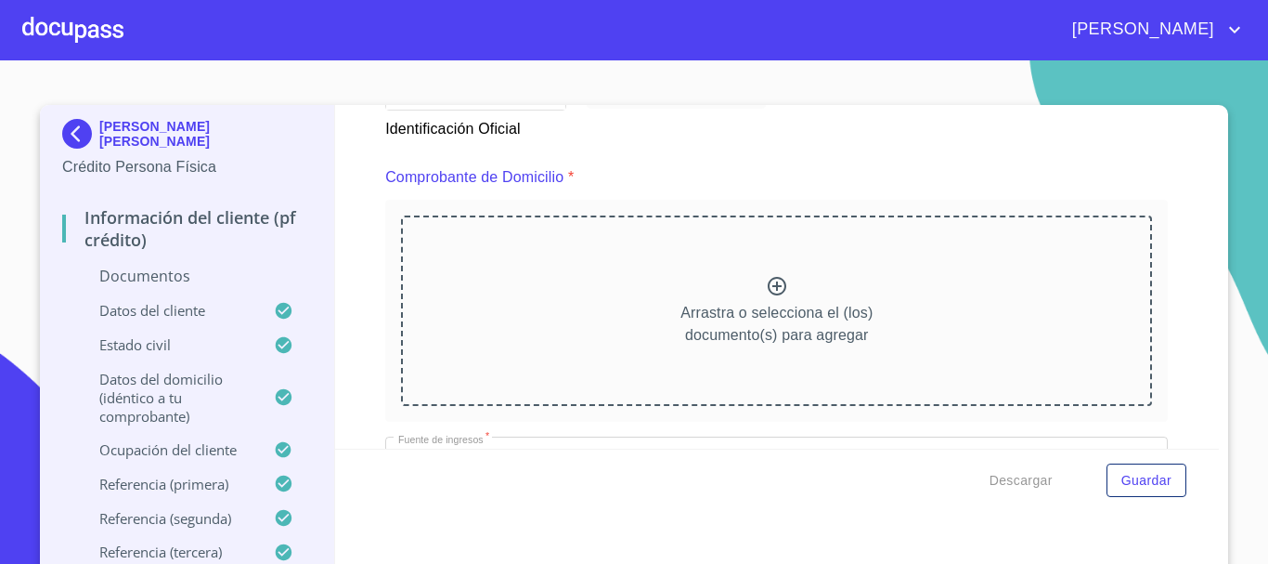
click at [749, 291] on div "Arrastra o selecciona el (los) documento(s) para agregar" at bounding box center [776, 309] width 751 height 189
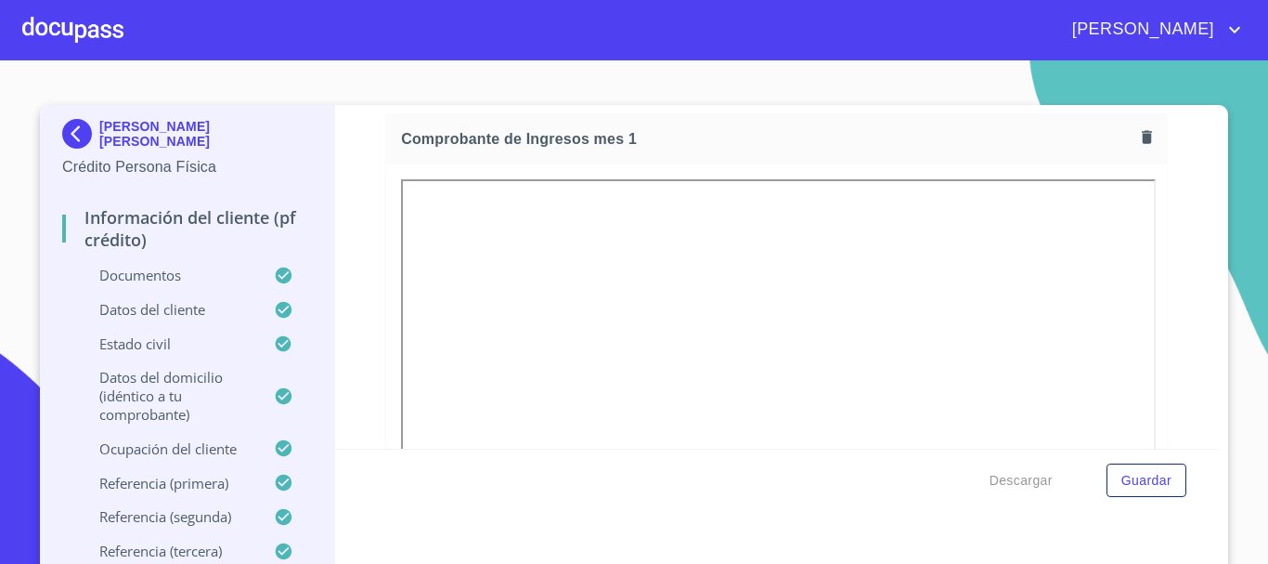
scroll to position [1714, 0]
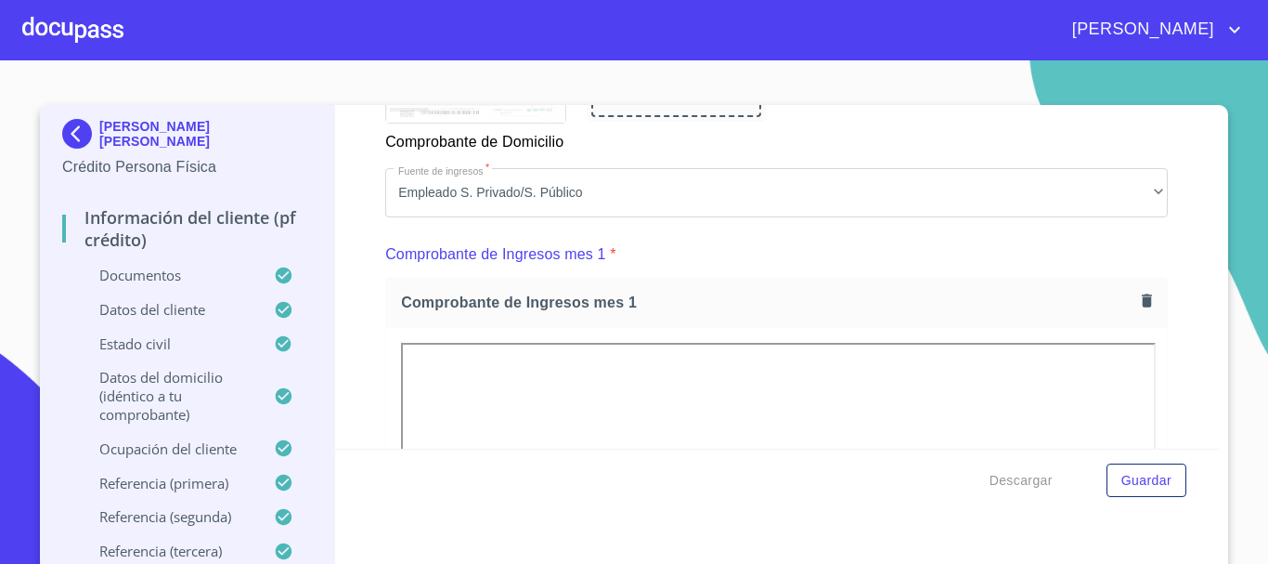
click at [1138, 309] on icon "button" at bounding box center [1147, 301] width 18 height 18
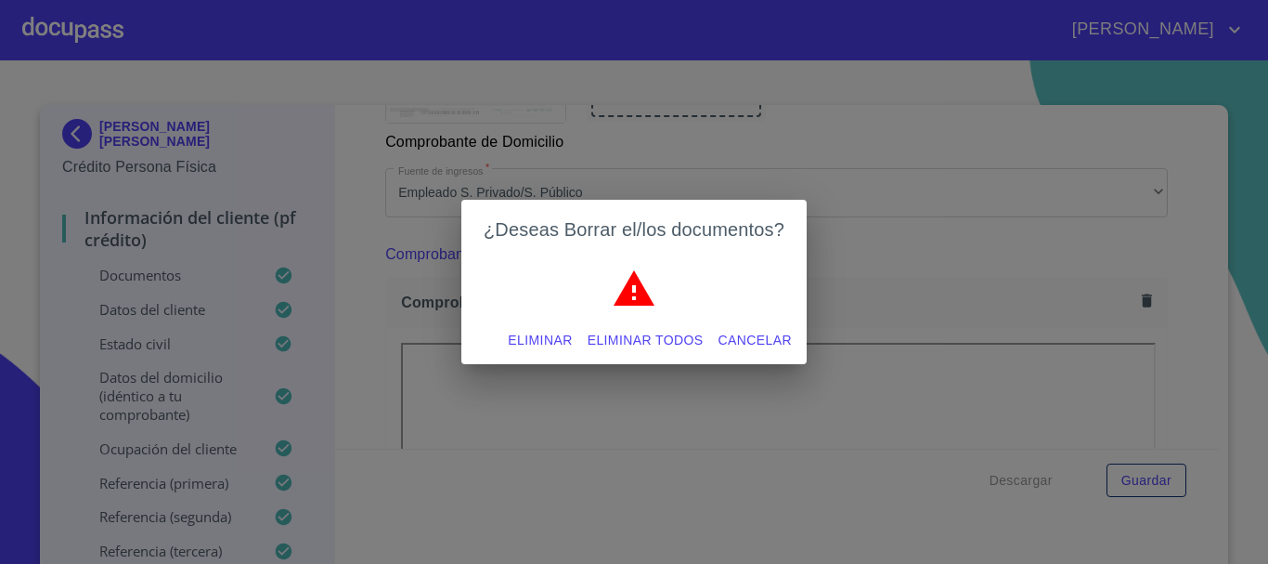
click at [662, 343] on span "Eliminar todos" at bounding box center [646, 340] width 116 height 23
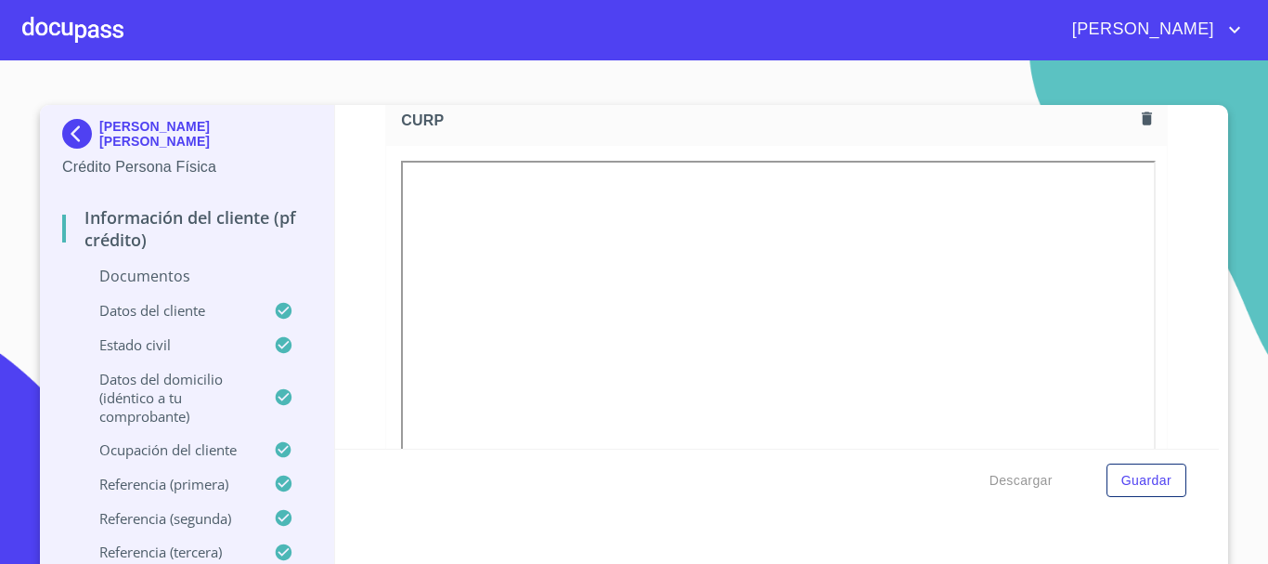
scroll to position [2735, 0]
click at [1142, 127] on icon "button" at bounding box center [1147, 120] width 10 height 13
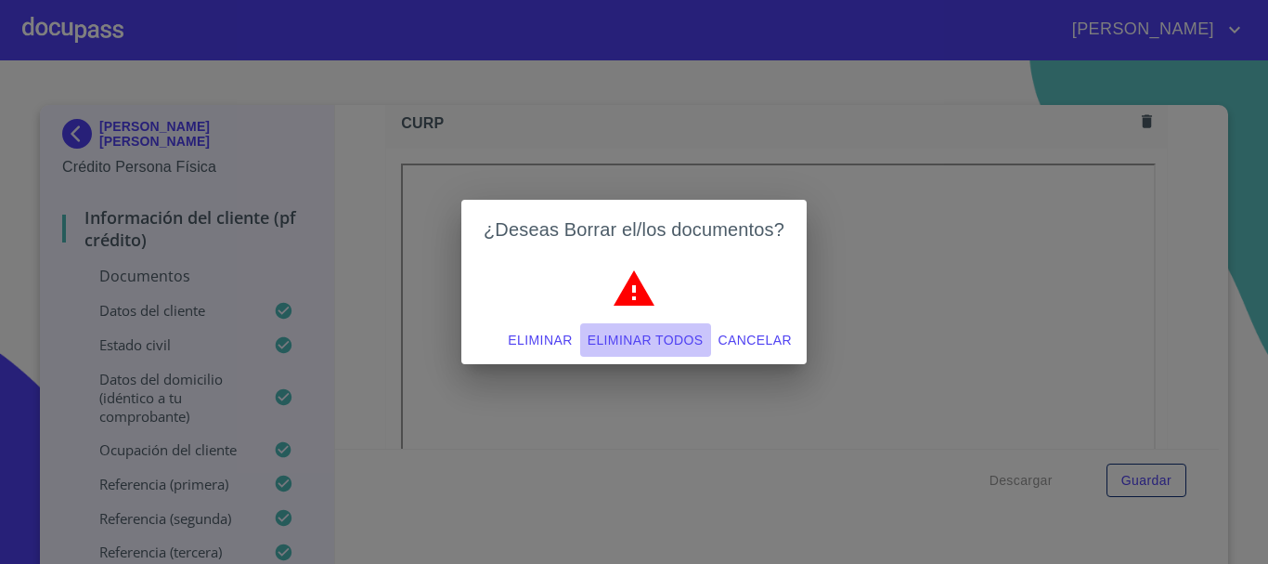
click at [608, 337] on span "Eliminar todos" at bounding box center [646, 340] width 116 height 23
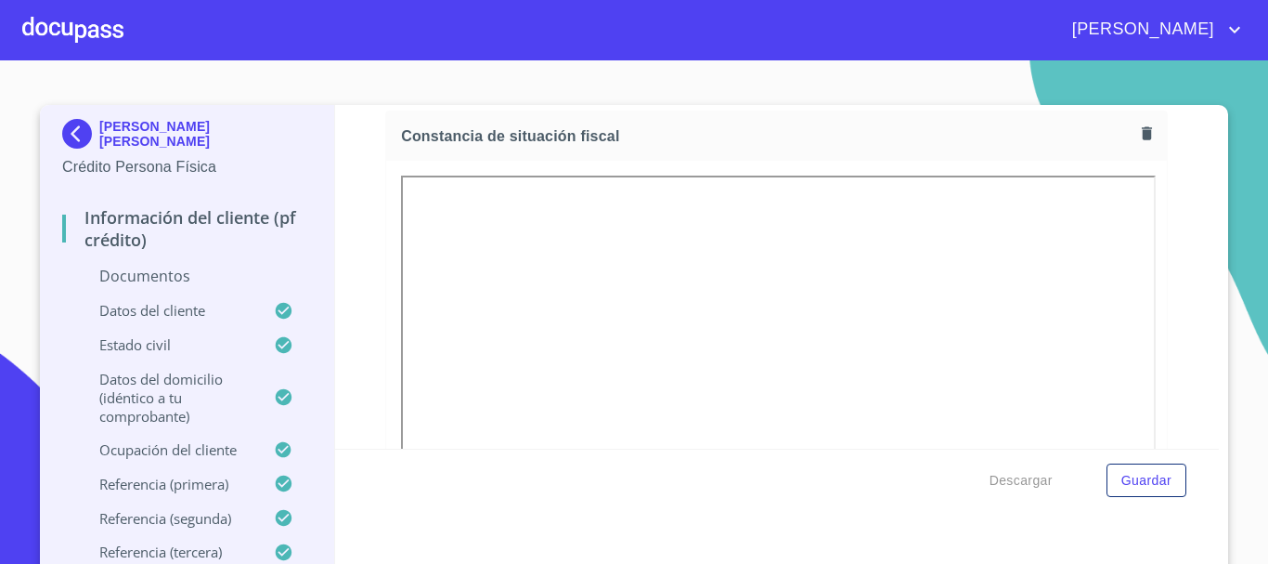
scroll to position [3014, 0]
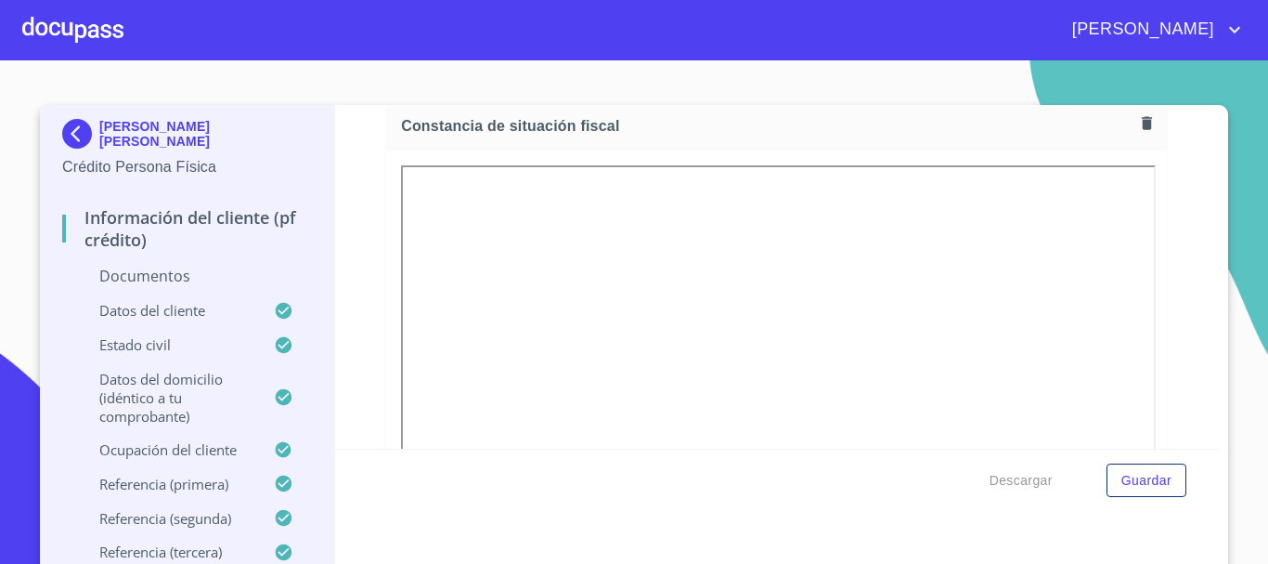
click at [1138, 132] on icon "button" at bounding box center [1147, 123] width 18 height 18
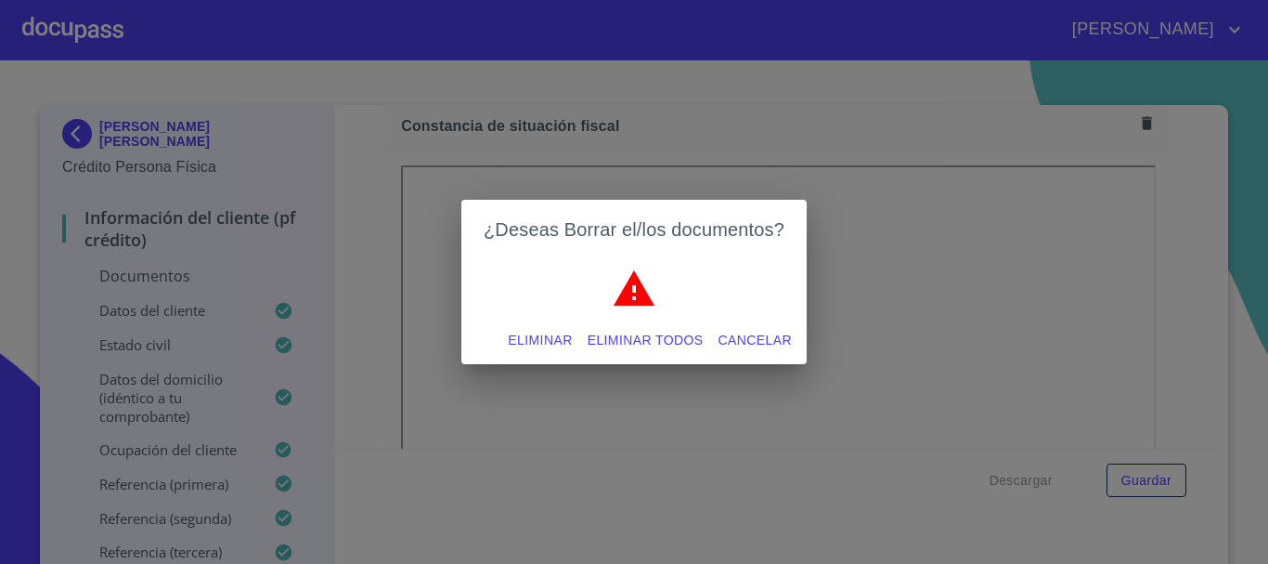
click at [682, 347] on span "Eliminar todos" at bounding box center [646, 340] width 116 height 23
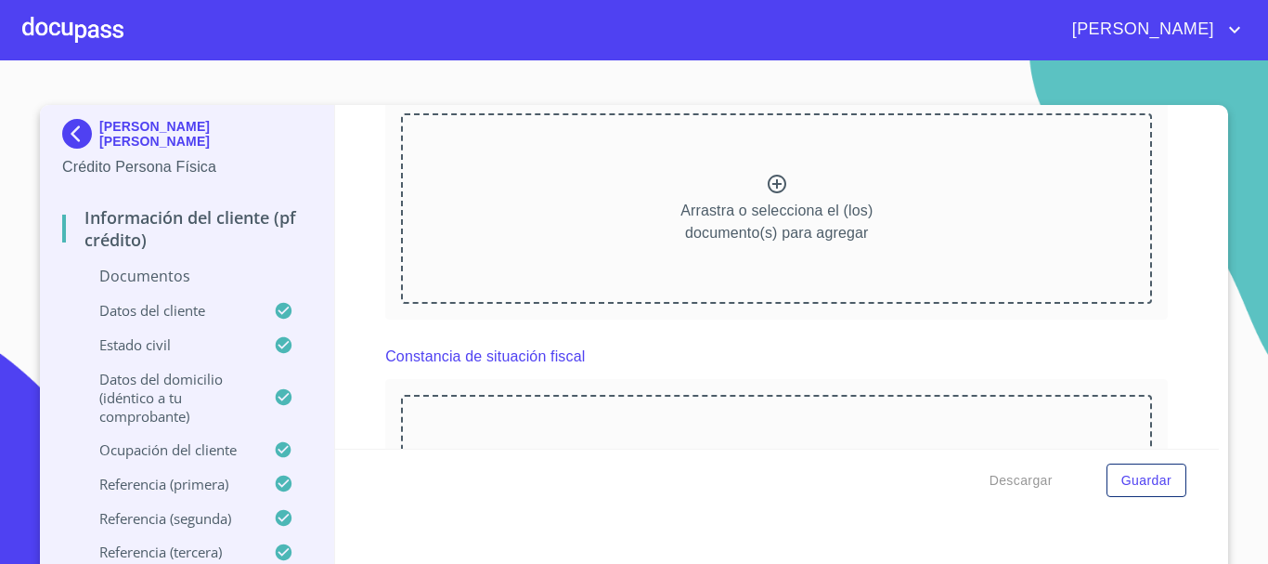
scroll to position [2642, 0]
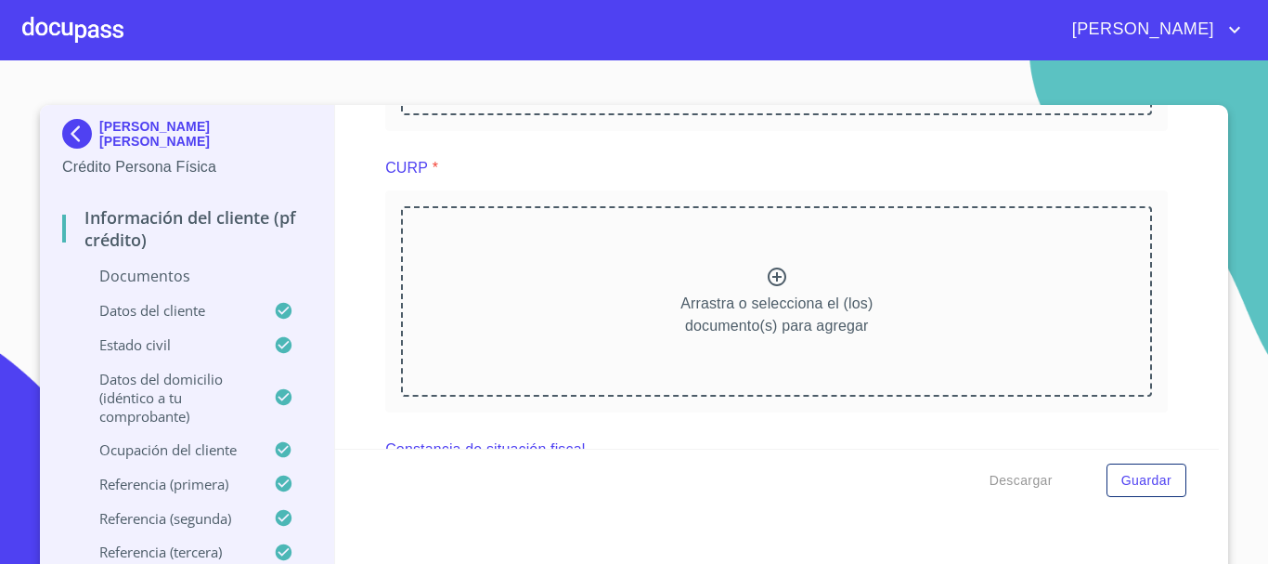
click at [671, 298] on div "Arrastra o selecciona el (los) documento(s) para agregar" at bounding box center [776, 300] width 751 height 189
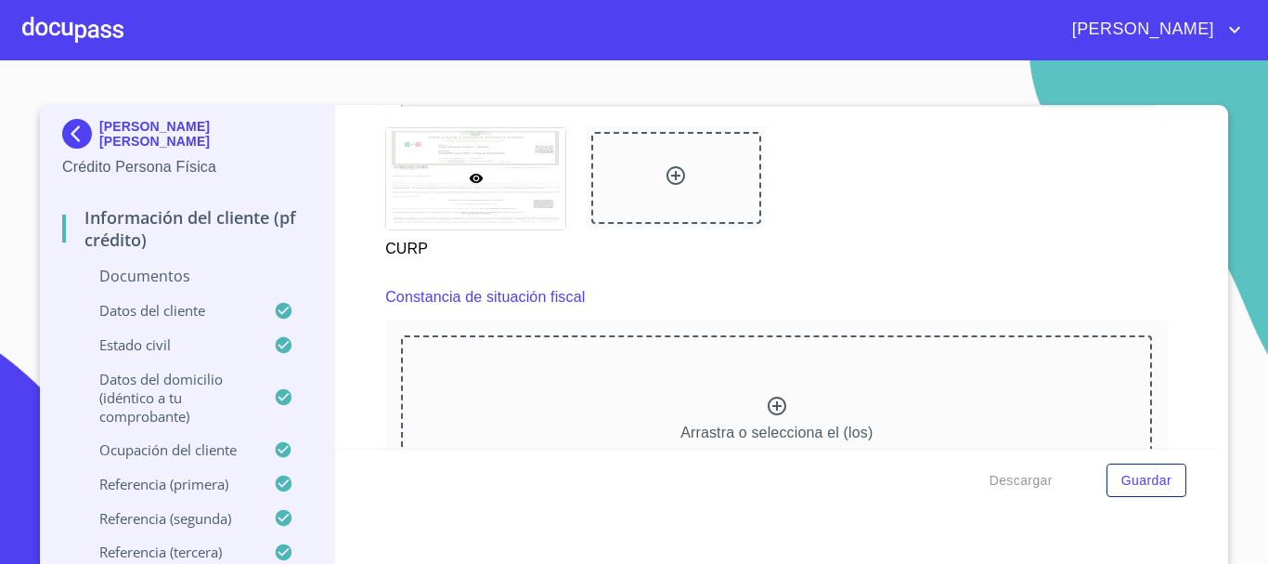
scroll to position [3292, 0]
click at [621, 410] on div "Arrastra o selecciona el (los) documento(s) para agregar" at bounding box center [776, 428] width 751 height 189
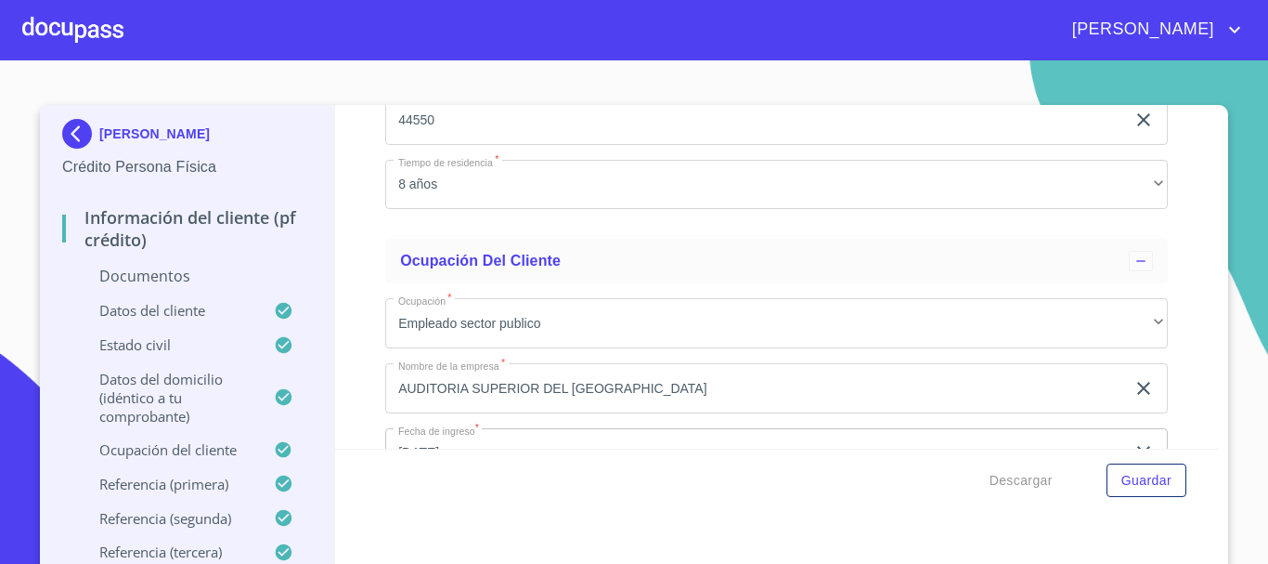
scroll to position [6170, 0]
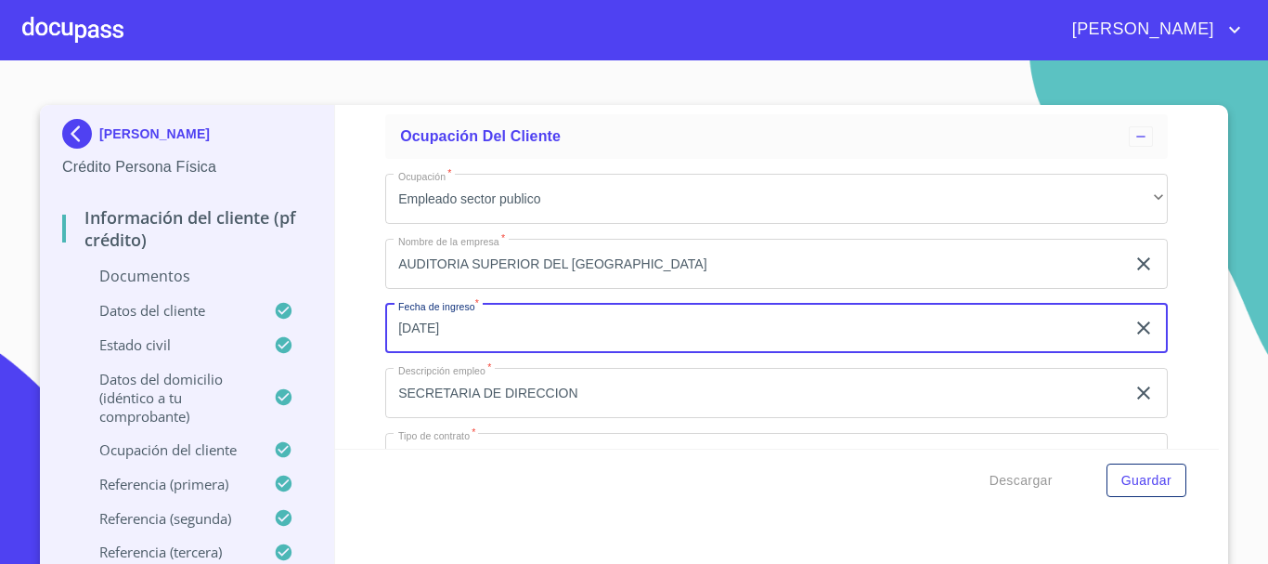
click at [434, 349] on input "1 de jun. de 1999" at bounding box center [758, 329] width 747 height 50
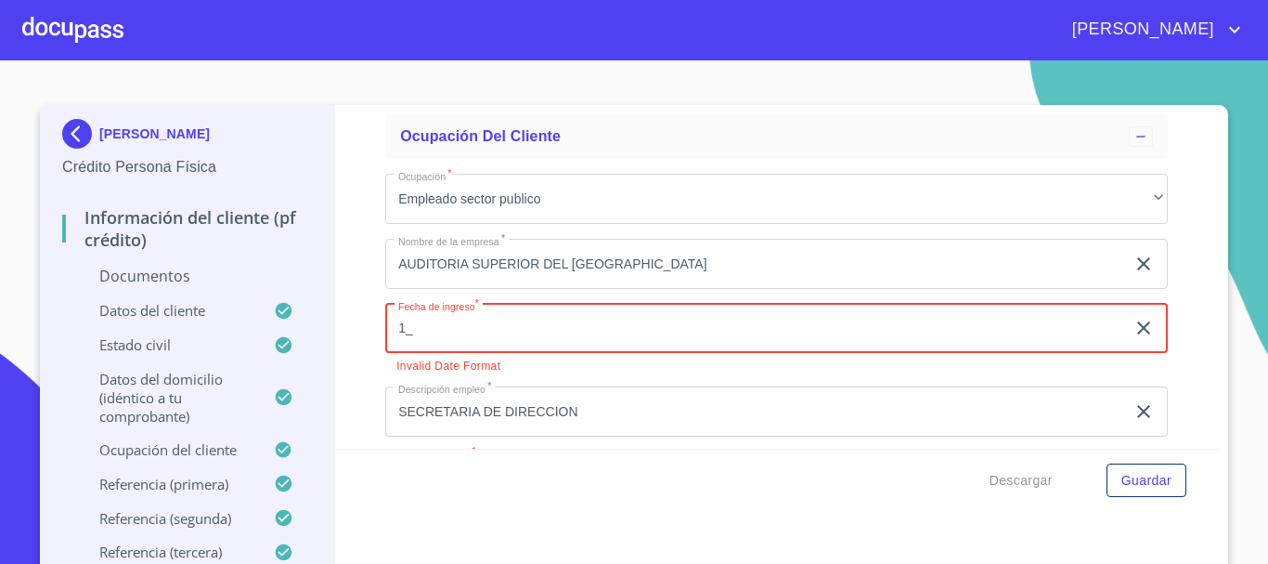
type input "1_"
click at [1133, 339] on icon "button" at bounding box center [1144, 328] width 22 height 22
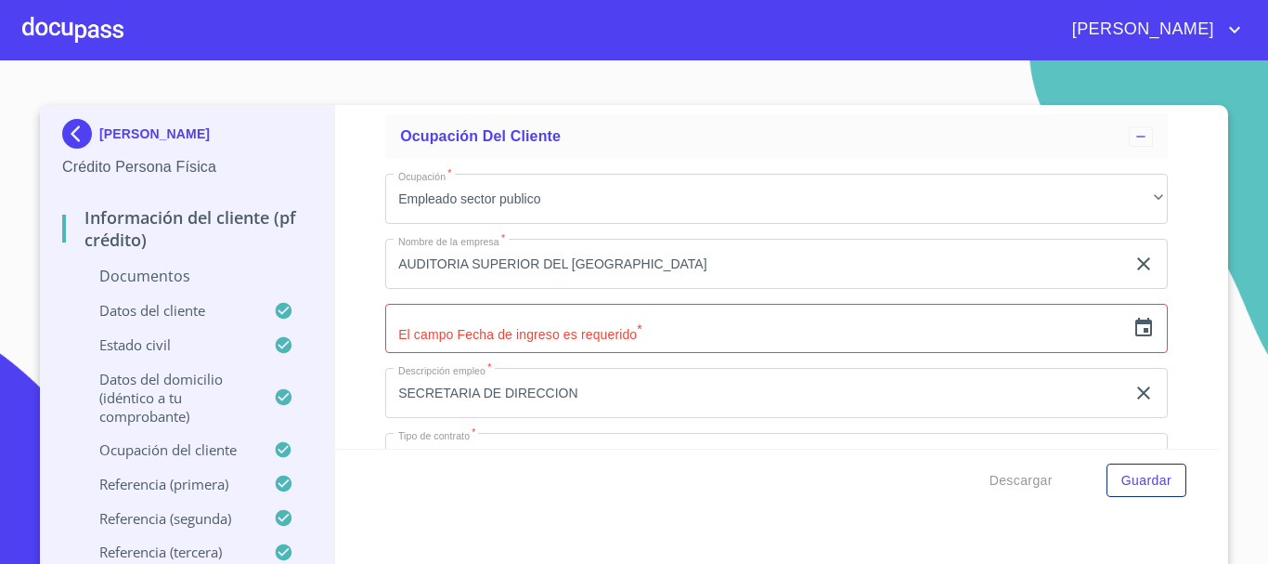
click at [1135, 336] on icon "button" at bounding box center [1143, 327] width 17 height 19
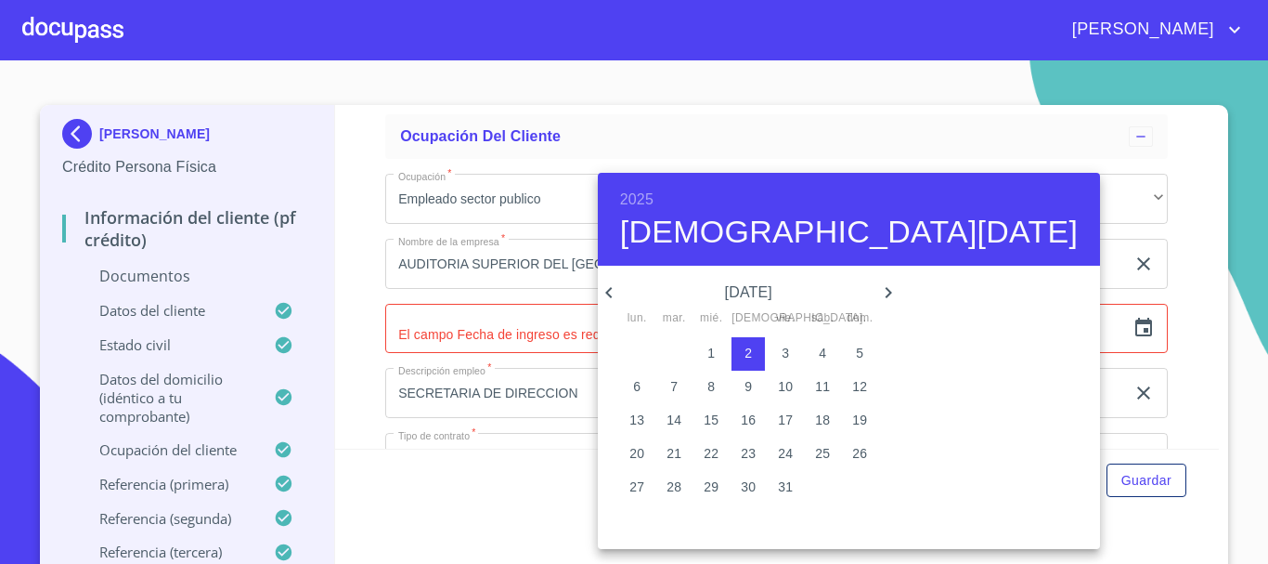
click at [613, 288] on icon "button" at bounding box center [609, 292] width 22 height 22
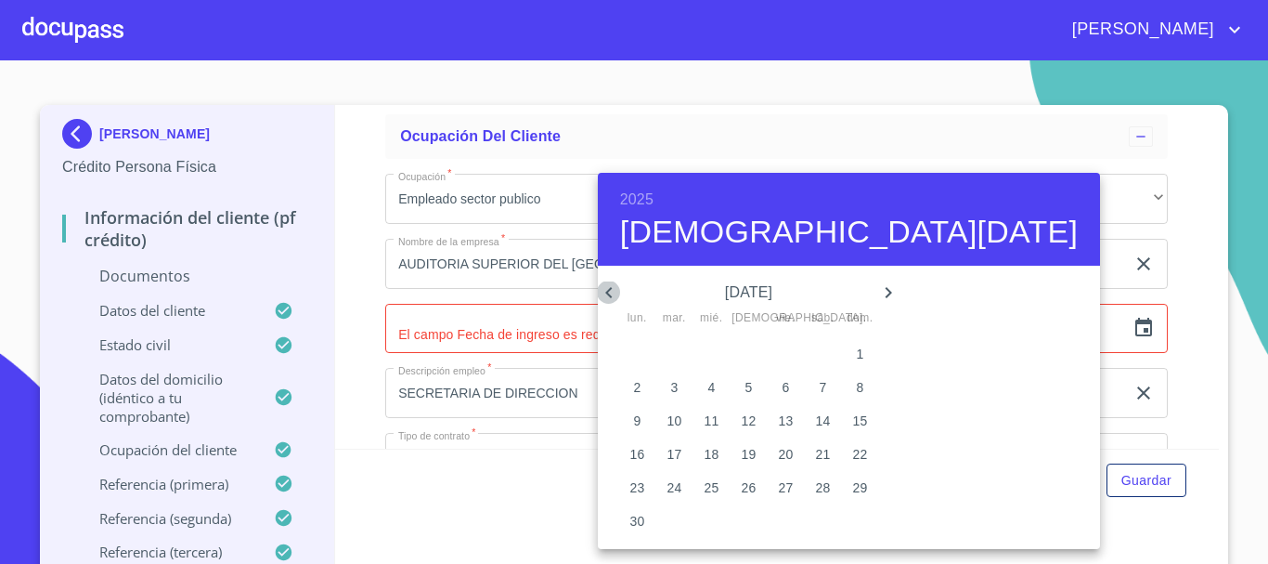
click at [613, 288] on icon "button" at bounding box center [609, 292] width 22 height 22
click at [648, 186] on div "2025 jue., oct. 2" at bounding box center [849, 219] width 502 height 93
click at [643, 199] on h6 "2025" at bounding box center [636, 200] width 33 height 26
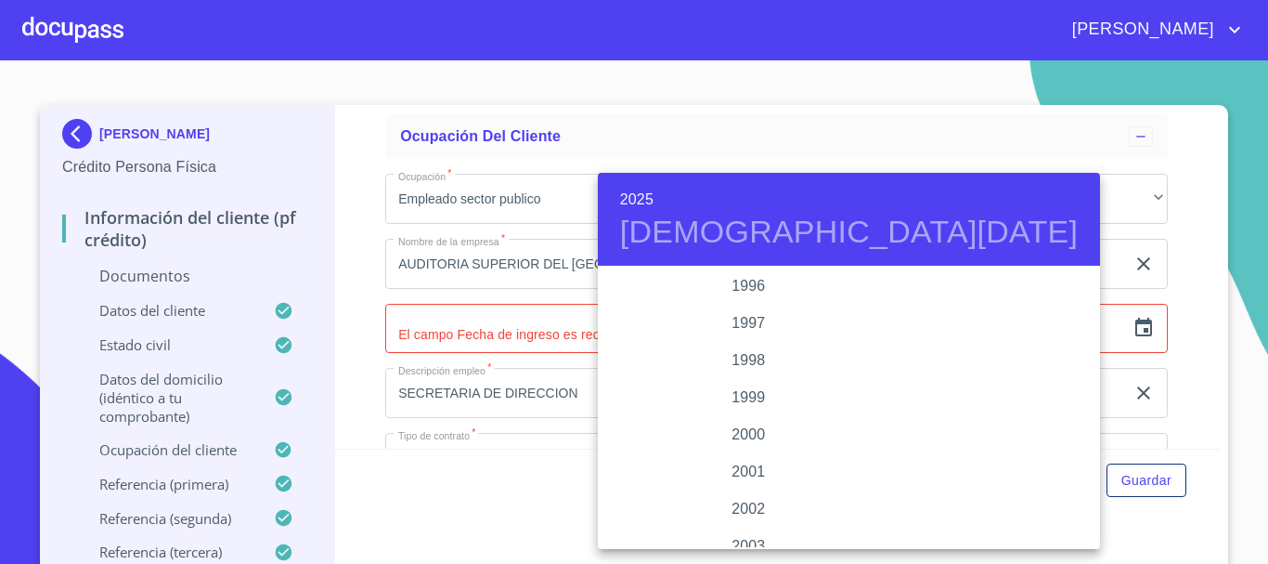
scroll to position [2674, 0]
click at [750, 360] on div "1999" at bounding box center [749, 361] width 302 height 37
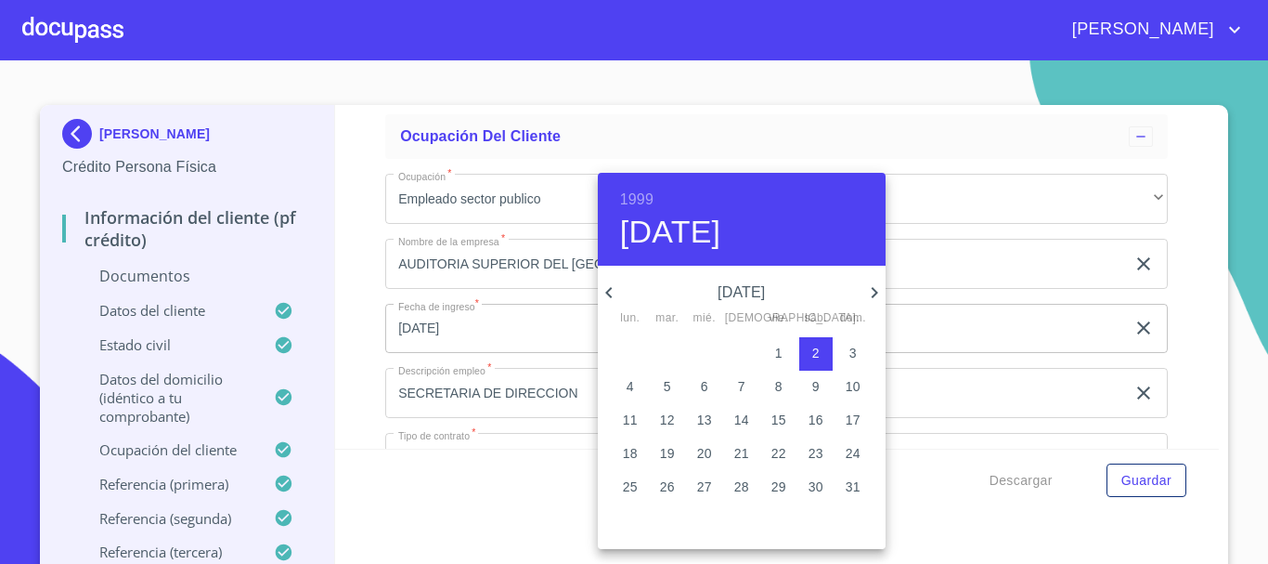
click at [602, 291] on icon "button" at bounding box center [609, 292] width 22 height 22
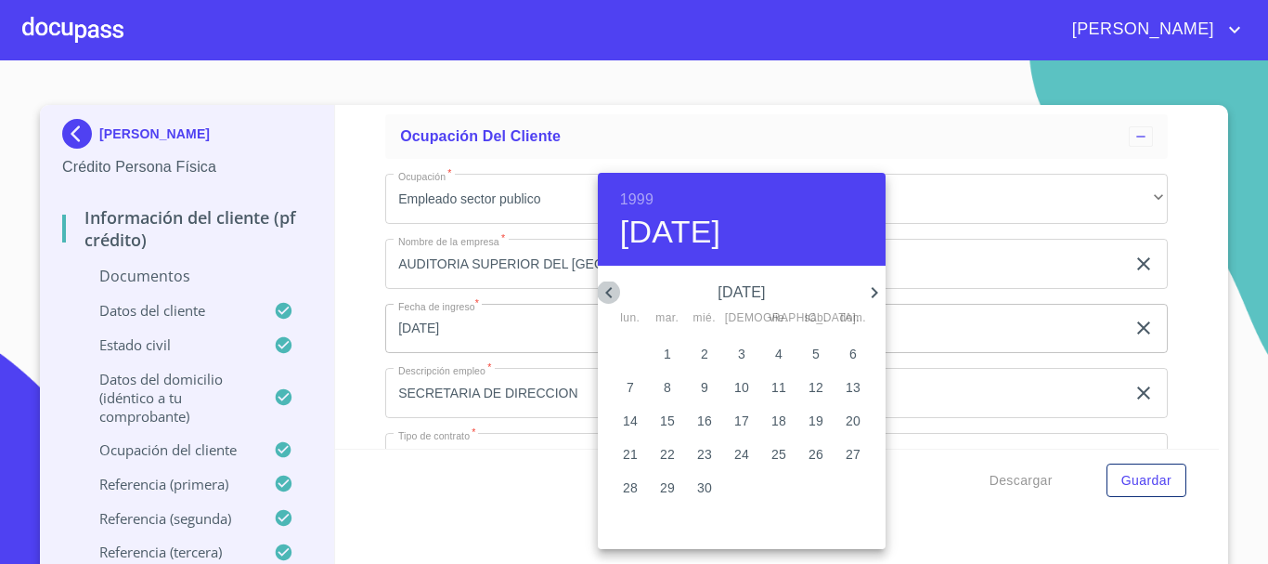
click at [602, 291] on icon "button" at bounding box center [609, 292] width 22 height 22
click at [784, 357] on span "1" at bounding box center [778, 353] width 33 height 19
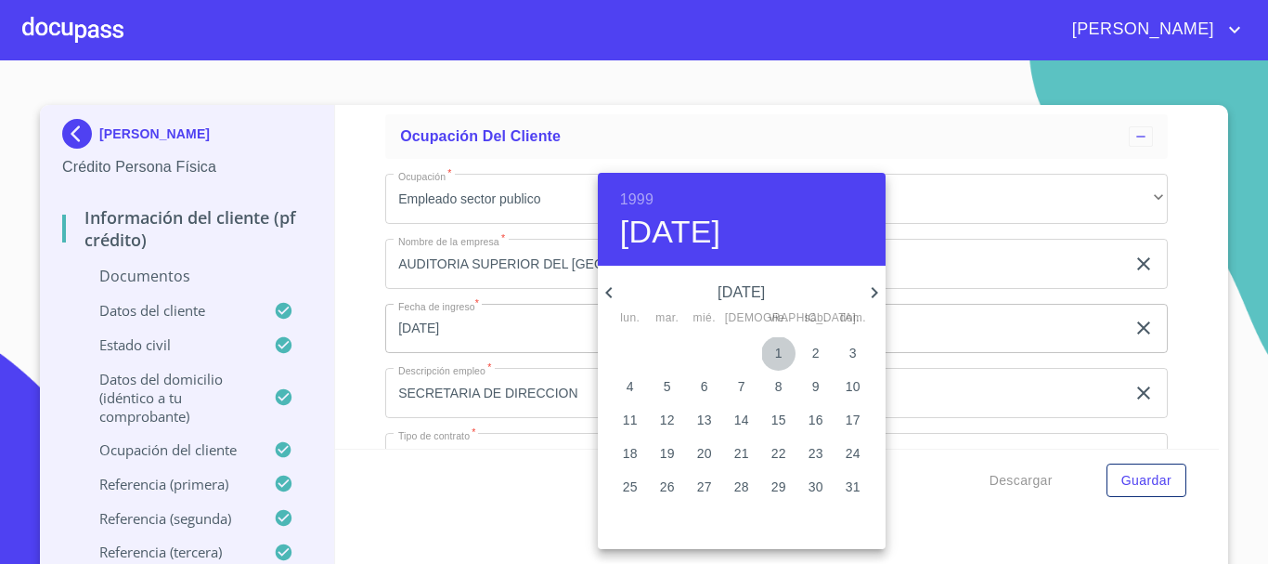
type input "1 de ene. de 1999"
click at [480, 321] on div at bounding box center [634, 282] width 1268 height 564
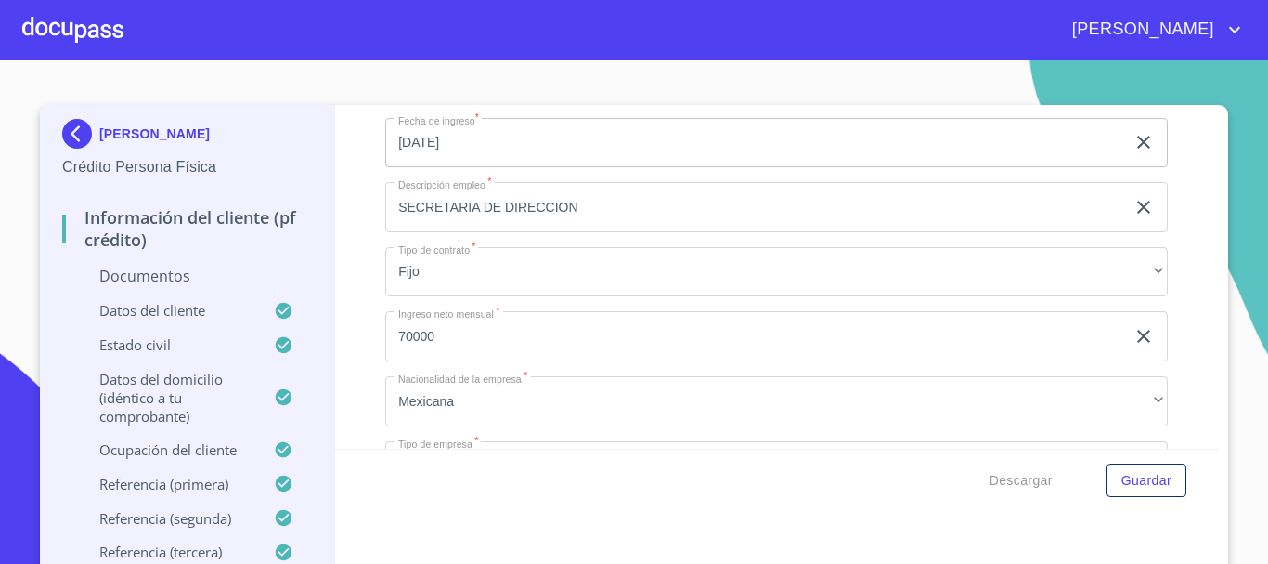
scroll to position [6449, 0]
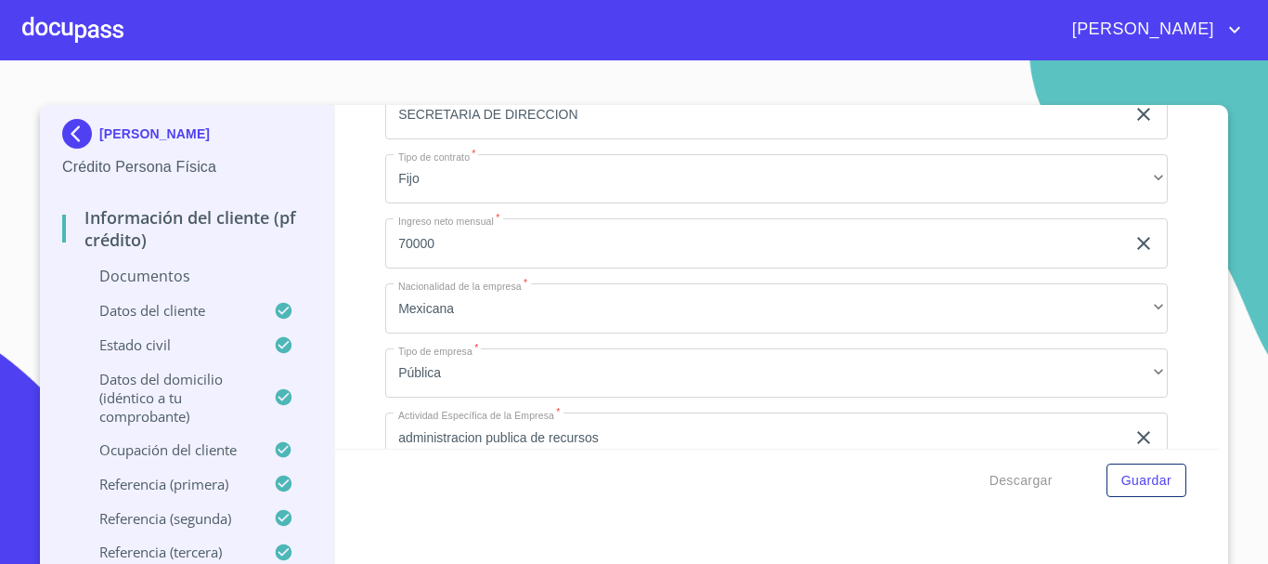
click at [444, 260] on input "70000" at bounding box center [755, 243] width 740 height 50
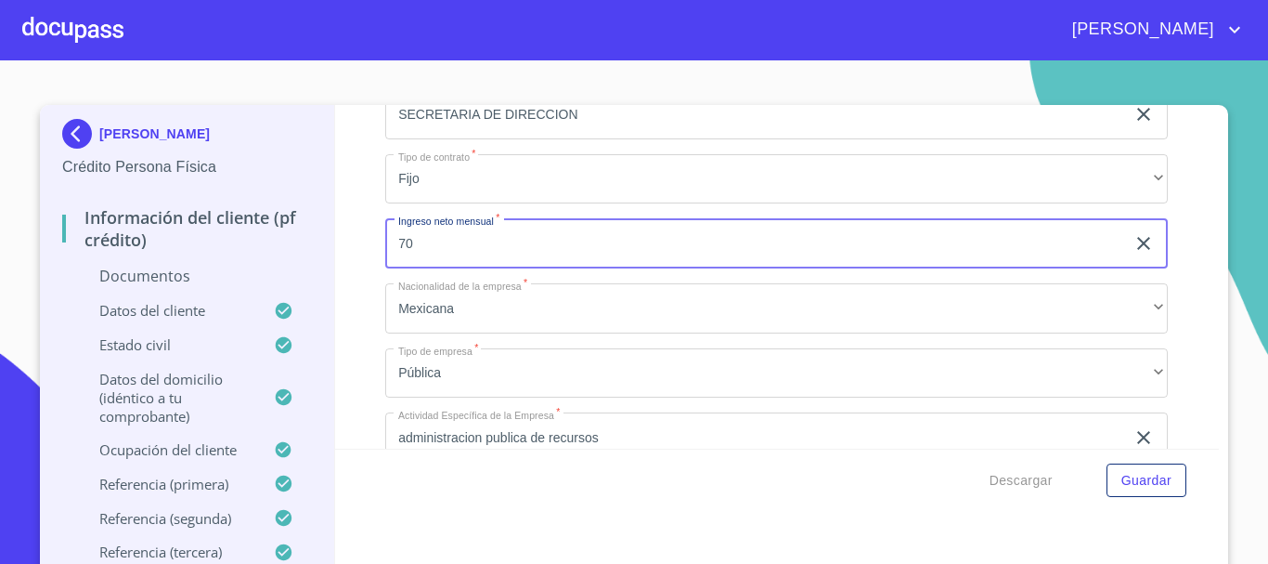
type input "7"
type input "60000"
click at [352, 337] on div "Información del cliente (PF crédito) Documentos Documento de identificación.   …" at bounding box center [777, 277] width 885 height 344
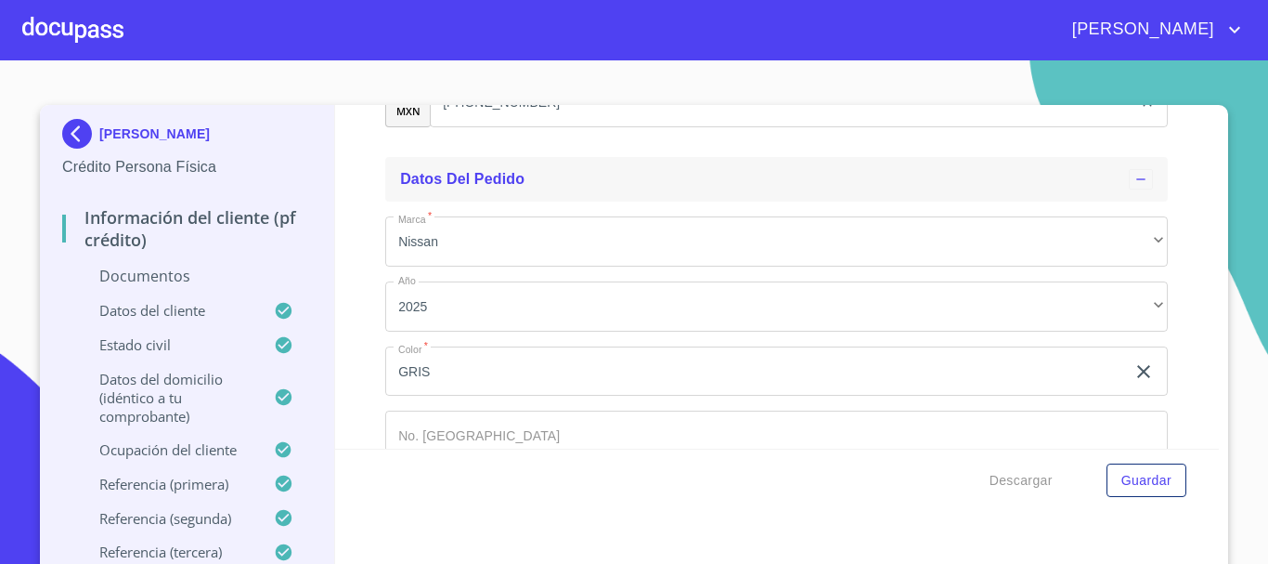
scroll to position [9263, 0]
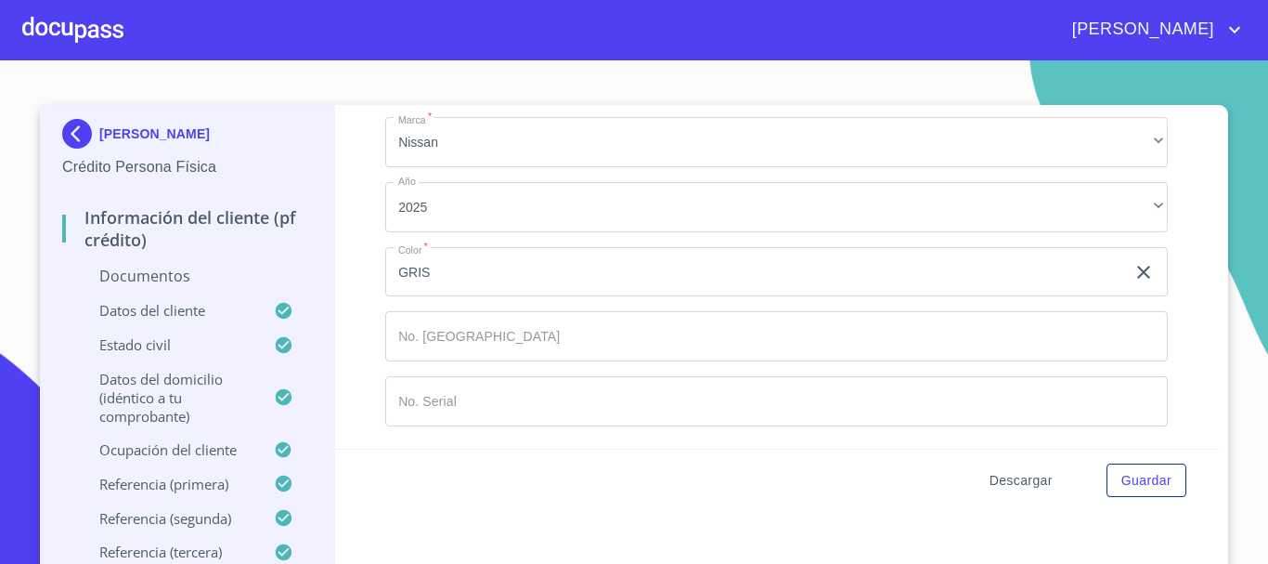
click at [1038, 482] on span "Descargar" at bounding box center [1021, 480] width 63 height 23
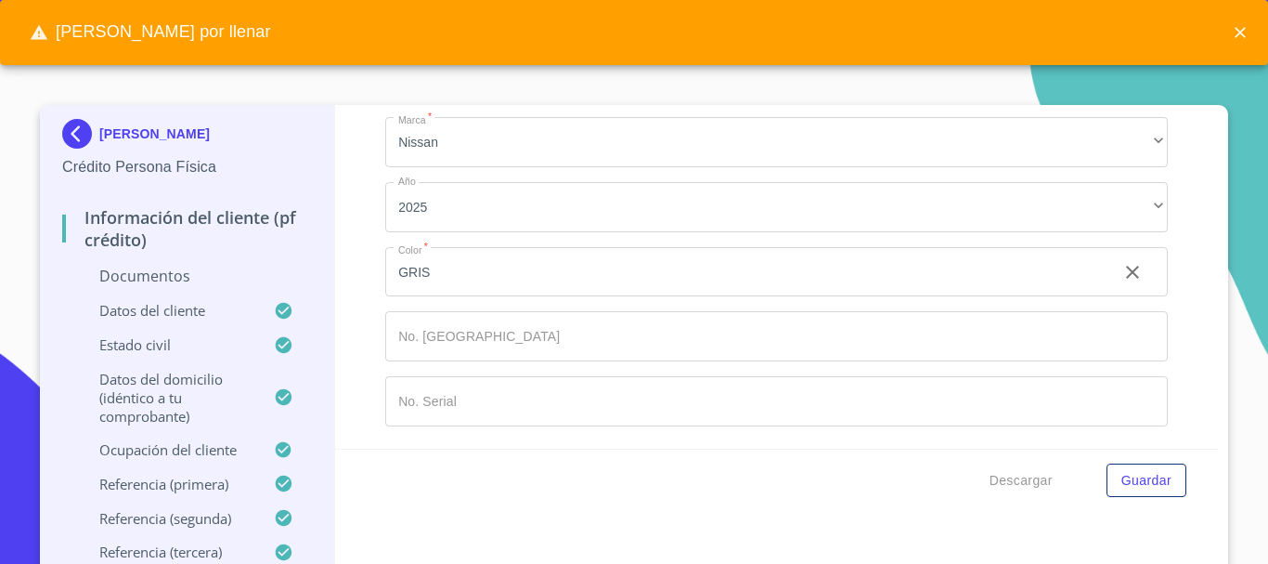
click at [1238, 37] on icon "close" at bounding box center [1240, 32] width 19 height 19
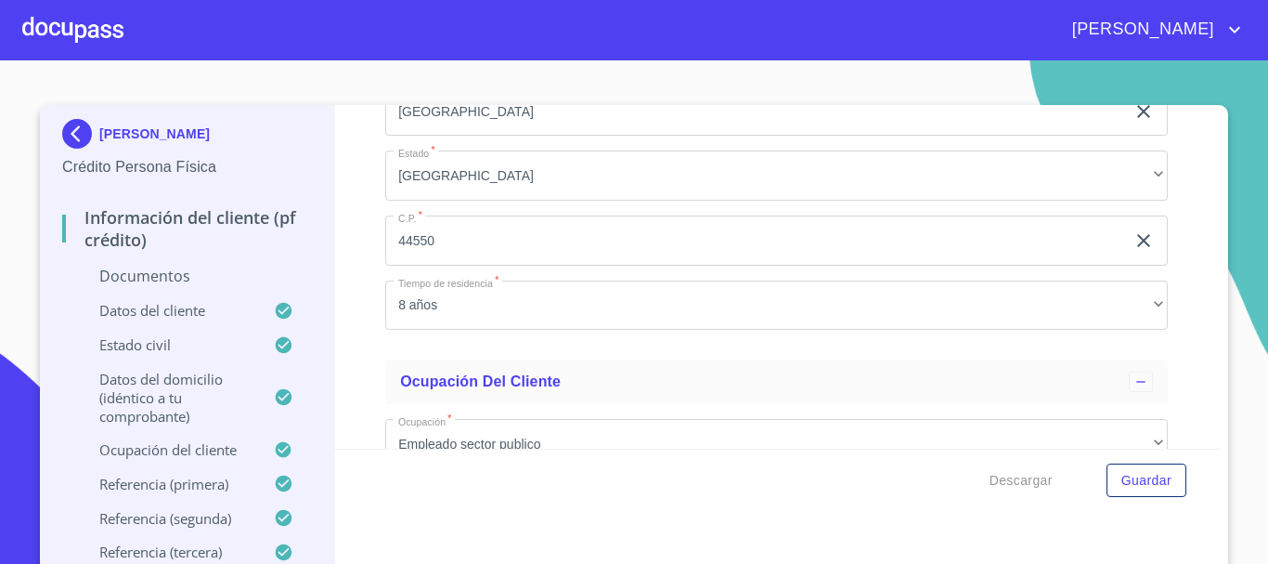
scroll to position [5920, 0]
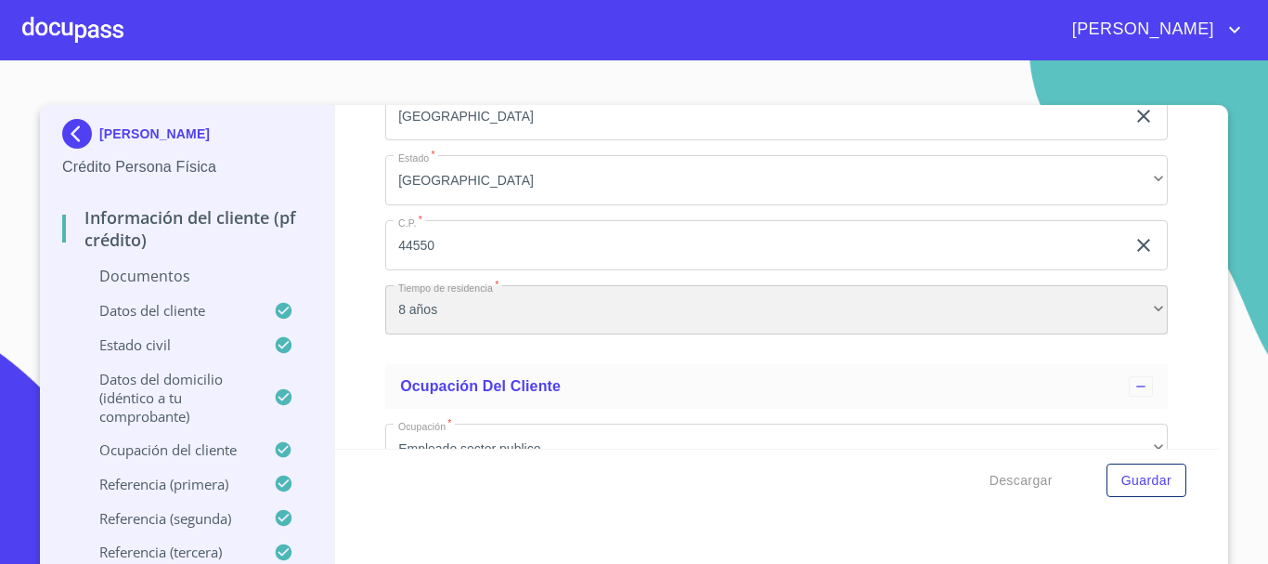
click at [400, 334] on div "8 años" at bounding box center [776, 310] width 783 height 50
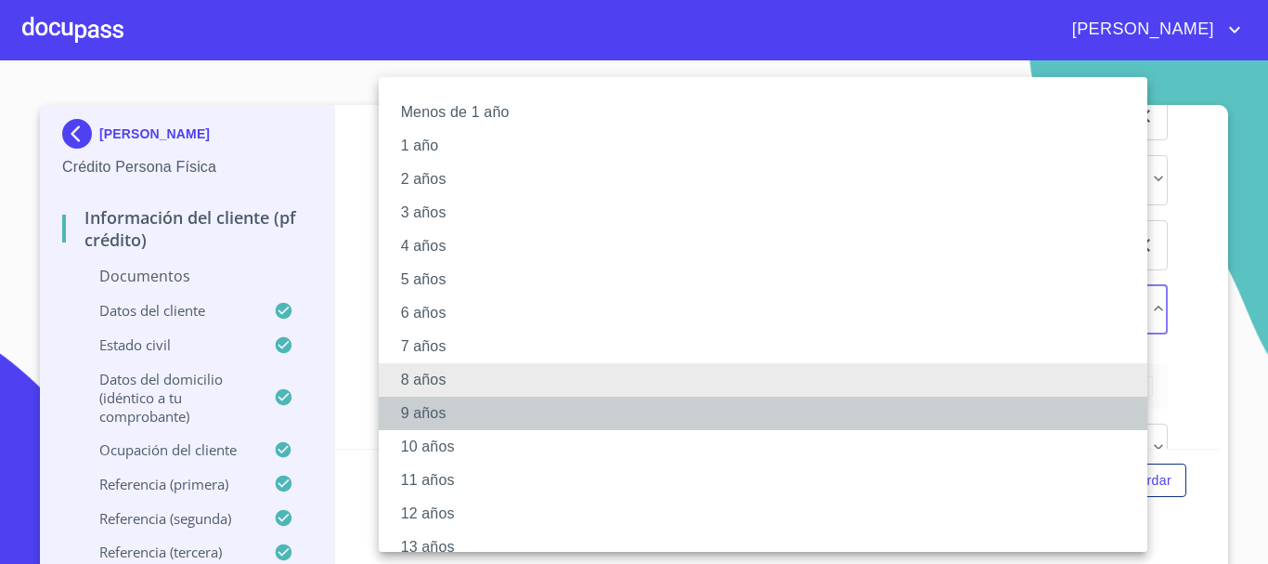
click at [446, 406] on li "9 años" at bounding box center [770, 412] width 783 height 33
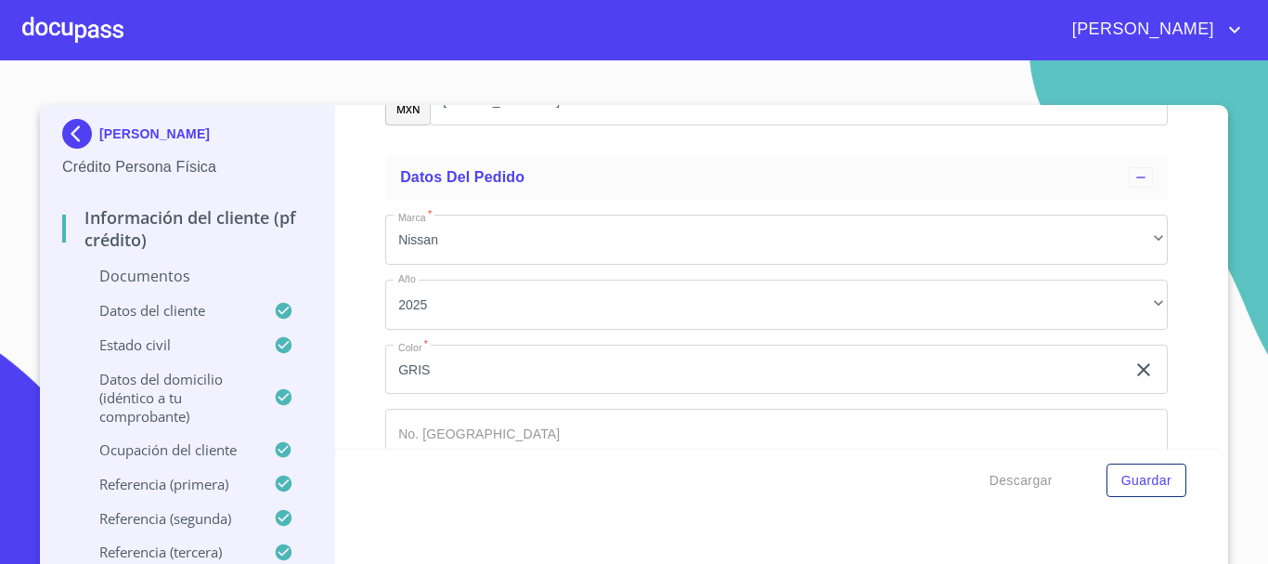
scroll to position [9263, 0]
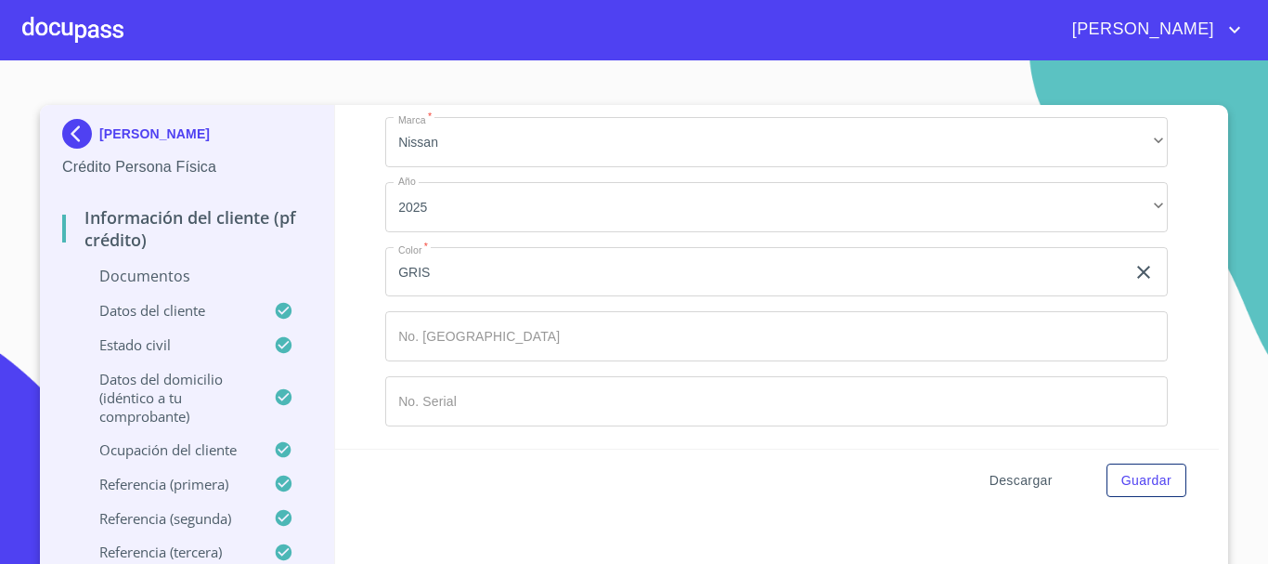
click at [1039, 485] on span "Descargar" at bounding box center [1021, 480] width 63 height 23
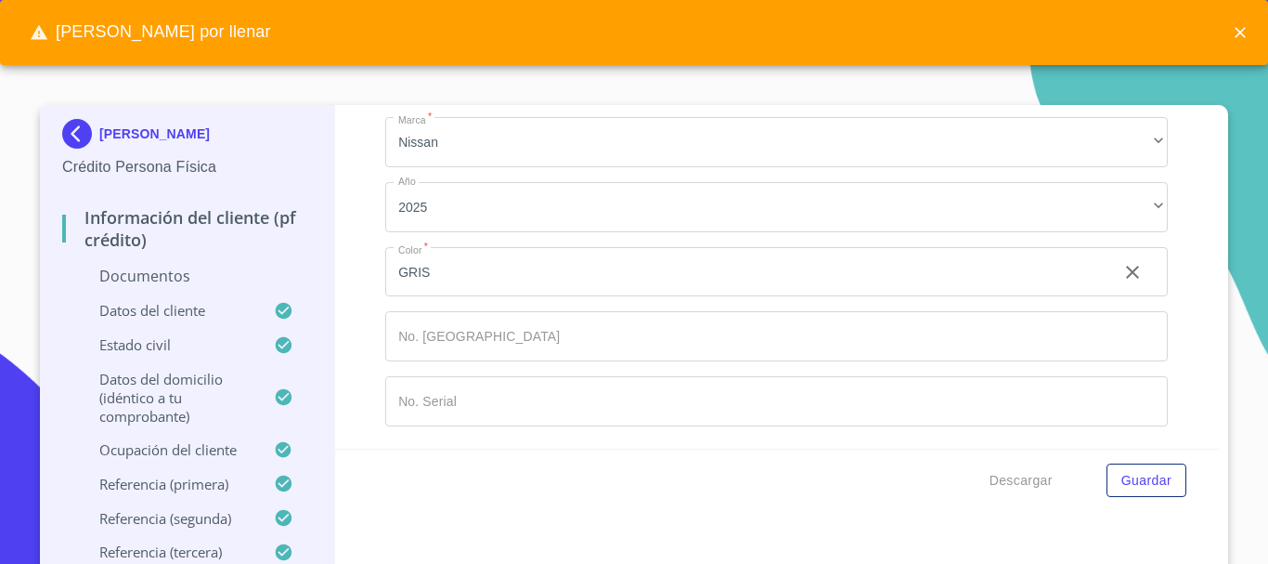
click at [1240, 32] on icon "close" at bounding box center [1240, 32] width 11 height 11
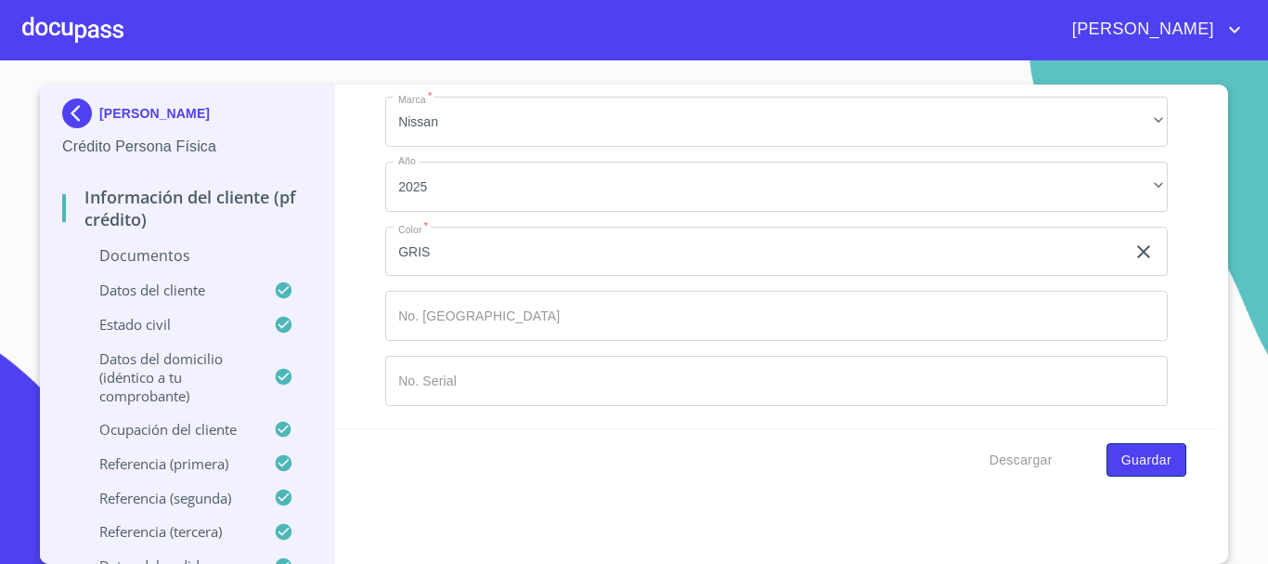
click at [1161, 468] on span "Guardar" at bounding box center [1147, 459] width 50 height 23
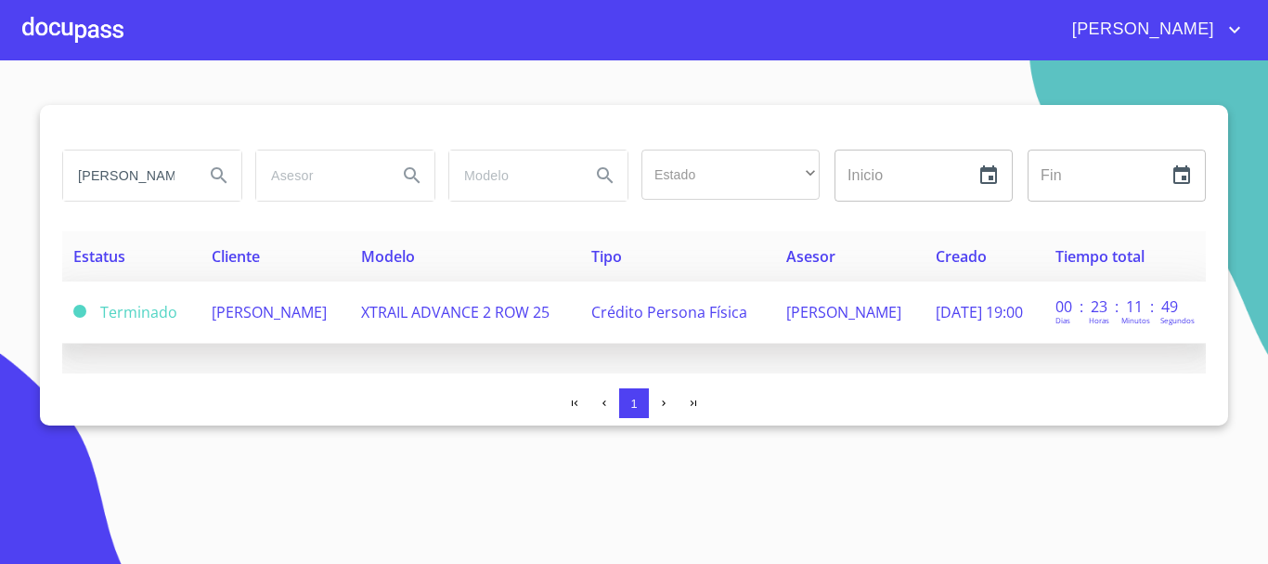
click at [283, 323] on td "[PERSON_NAME] [PERSON_NAME]" at bounding box center [276, 312] width 150 height 62
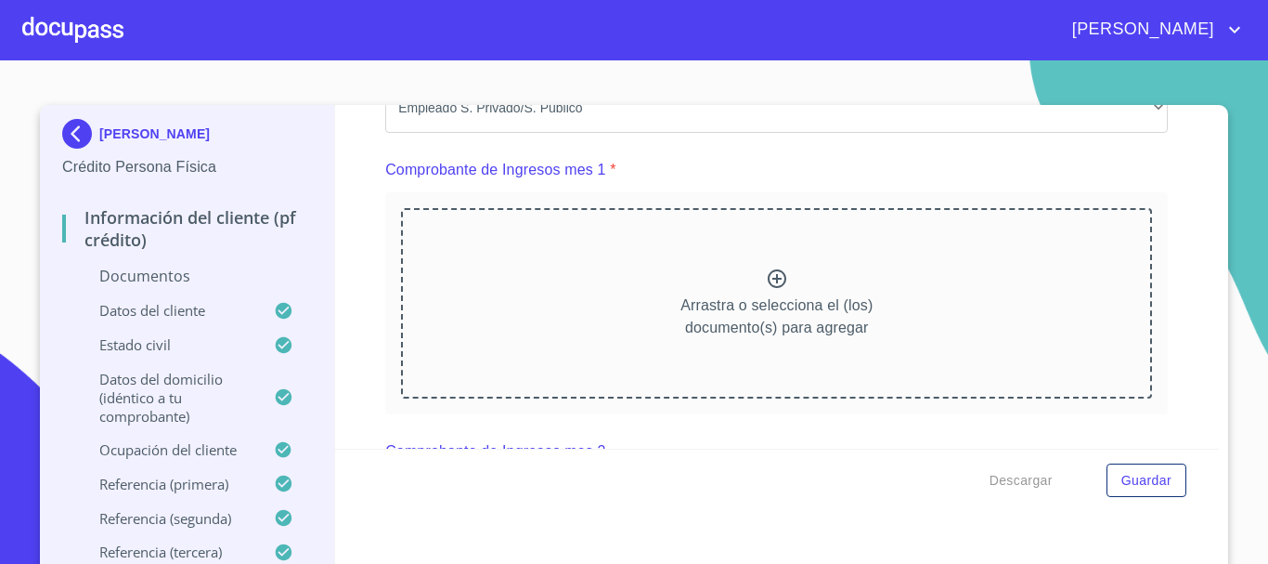
scroll to position [1671, 0]
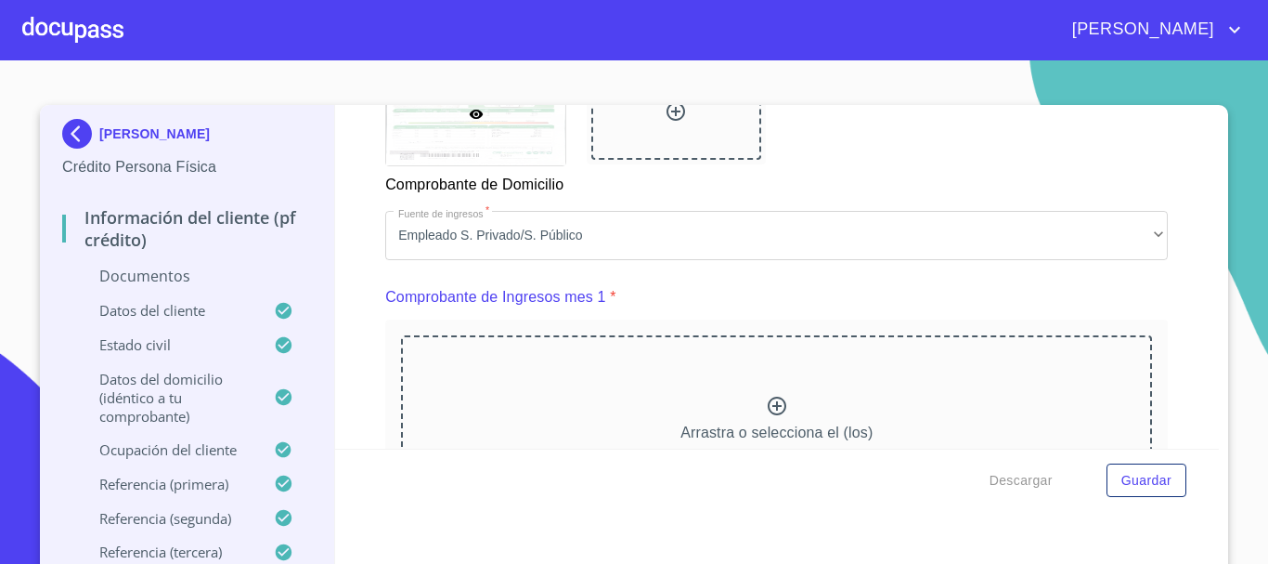
click at [709, 416] on div "Arrastra o selecciona el (los) documento(s) para agregar" at bounding box center [776, 429] width 751 height 189
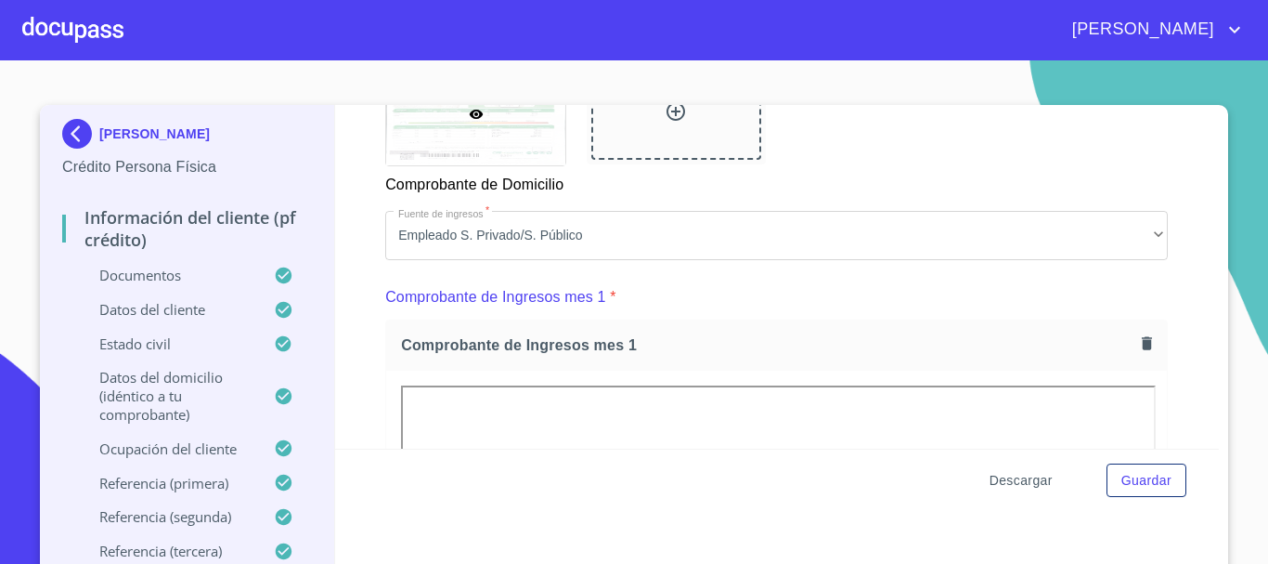
click at [1027, 484] on span "Descargar" at bounding box center [1021, 480] width 63 height 23
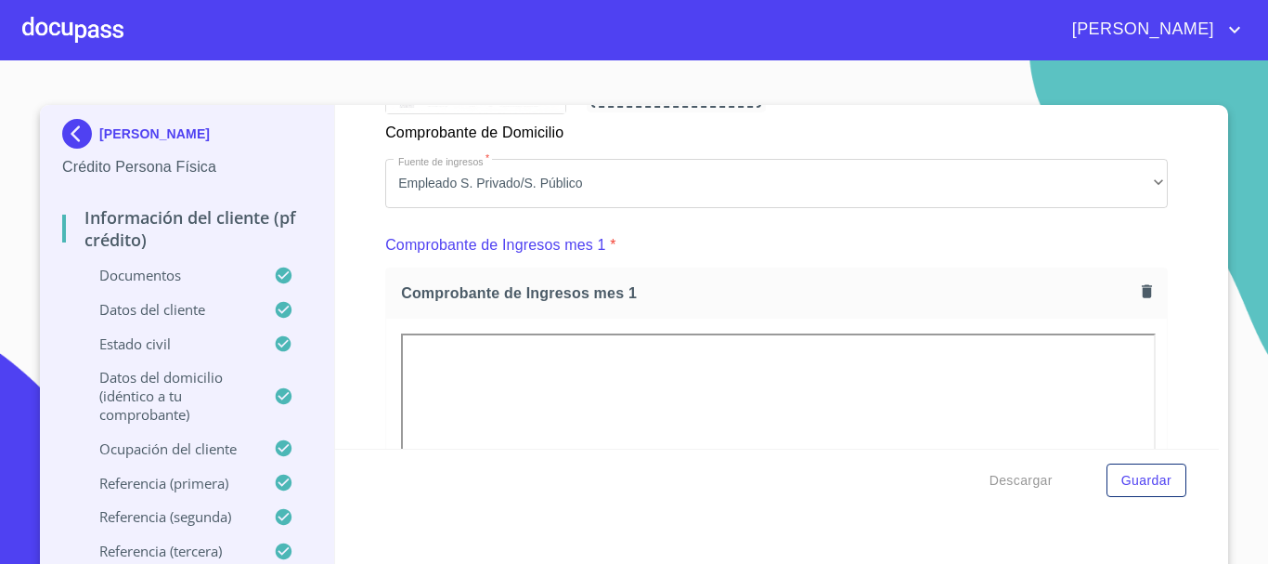
scroll to position [1764, 0]
